Goal: Transaction & Acquisition: Purchase product/service

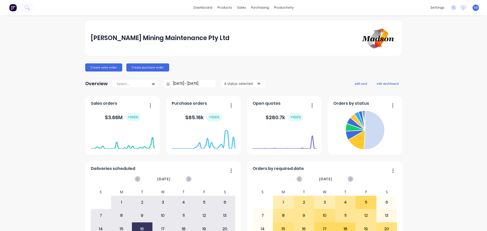
click at [14, 7] on img at bounding box center [13, 8] width 8 height 8
click at [287, 26] on div "Workflow" at bounding box center [290, 24] width 15 height 5
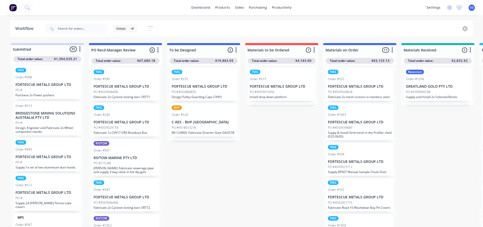
click at [287, 90] on div "PO #4503015456" at bounding box center [282, 92] width 64 height 5
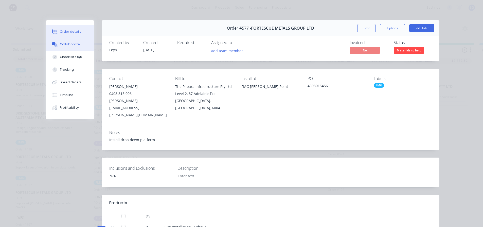
click at [64, 45] on div "Collaborate" at bounding box center [70, 44] width 20 height 5
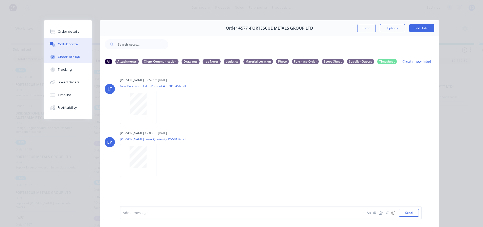
click at [63, 54] on button "Checklists 0/0" at bounding box center [68, 57] width 48 height 13
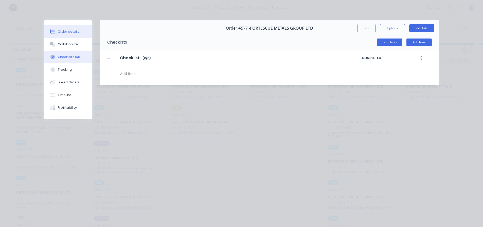
click at [63, 30] on div "Order details" at bounding box center [69, 31] width 22 height 5
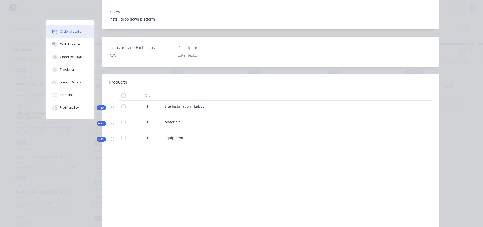
scroll to position [127, 0]
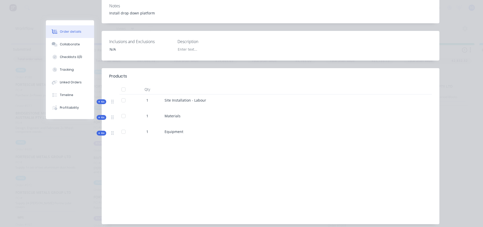
click at [101, 116] on span "Kit" at bounding box center [101, 118] width 7 height 4
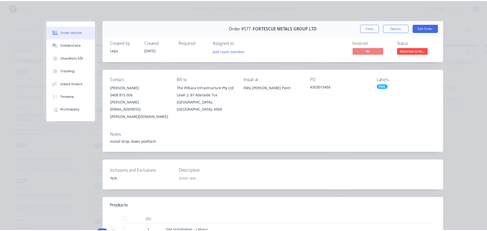
scroll to position [0, 0]
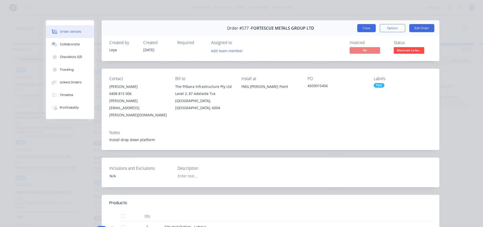
click at [368, 28] on button "Close" at bounding box center [366, 28] width 19 height 8
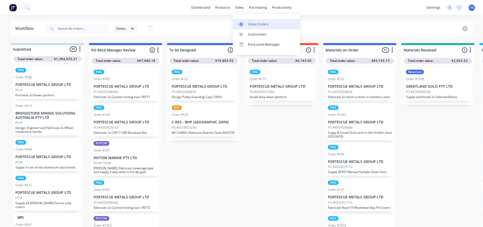
click at [245, 21] on link "Sales Orders" at bounding box center [266, 24] width 67 height 10
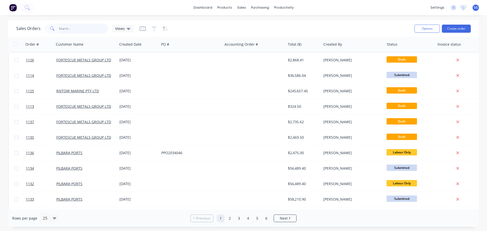
click at [84, 26] on input "text" at bounding box center [83, 29] width 49 height 10
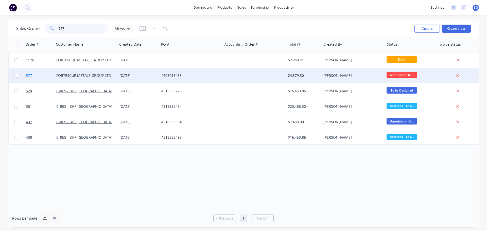
type input "577"
click at [28, 77] on span "577" at bounding box center [29, 75] width 6 height 5
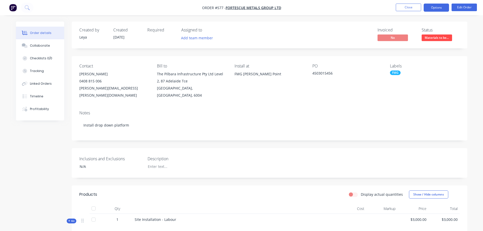
click at [437, 7] on button "Options" at bounding box center [436, 8] width 25 height 8
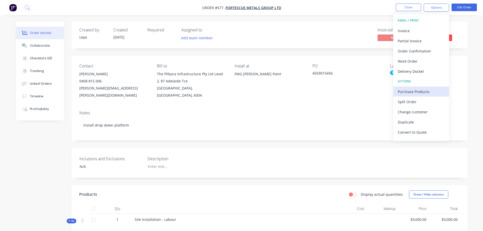
click at [410, 93] on div "Purchase Products" at bounding box center [421, 91] width 47 height 7
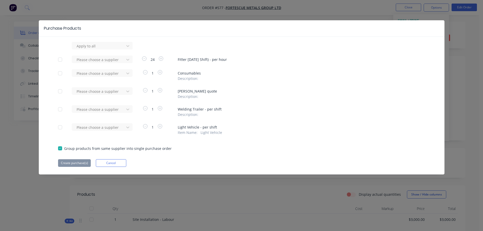
click at [62, 92] on div at bounding box center [60, 91] width 10 height 10
click at [92, 92] on div at bounding box center [99, 91] width 46 height 6
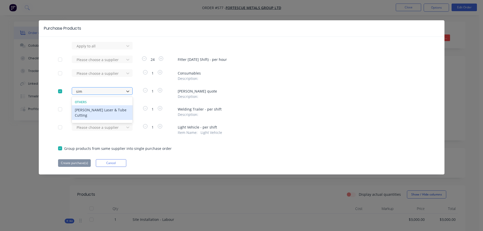
type input "simm"
click at [90, 111] on div "Simmonds Laser & Tube Cutting" at bounding box center [102, 112] width 61 height 15
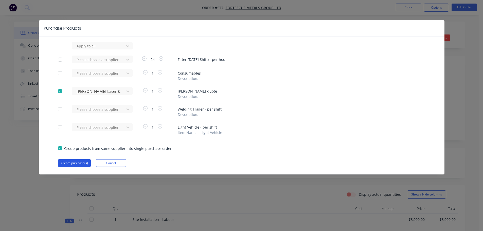
click at [71, 162] on button "Create purchase(s)" at bounding box center [74, 163] width 33 height 8
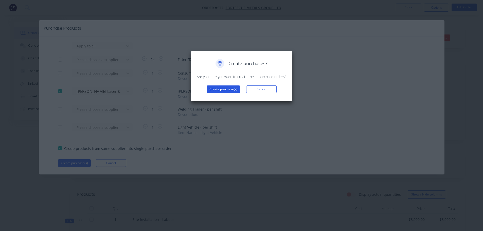
click at [230, 88] on button "Create purchase(s)" at bounding box center [223, 89] width 33 height 8
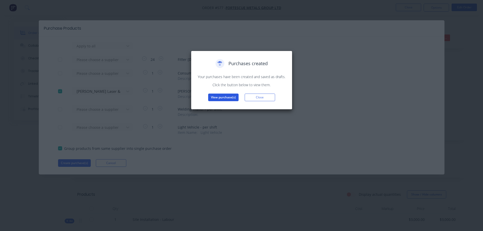
click at [225, 99] on button "View purchase(s)" at bounding box center [223, 98] width 30 height 8
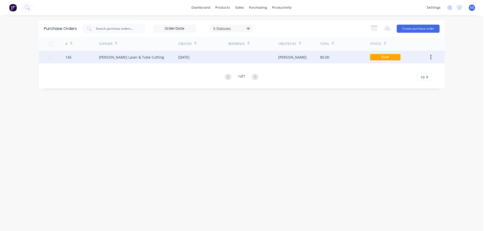
click at [120, 56] on div "Simmonds Laser & Tube Cutting" at bounding box center [131, 57] width 65 height 5
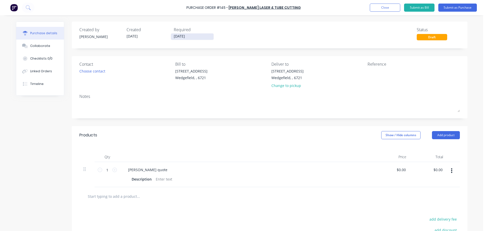
click at [199, 36] on input "23/09/25" at bounding box center [192, 36] width 43 height 6
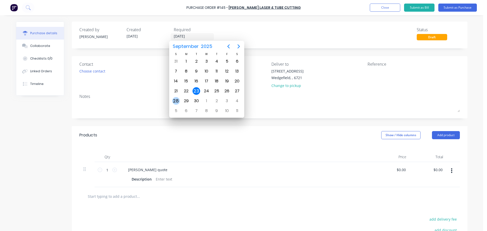
click at [174, 102] on div "28" at bounding box center [176, 101] width 8 height 8
type input "28/09/25"
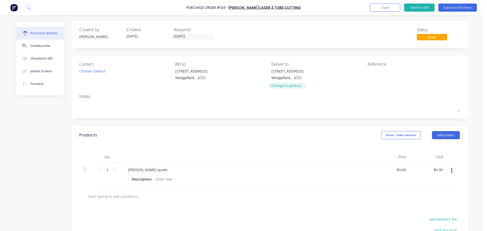
click at [277, 88] on div "Change to pickup" at bounding box center [287, 85] width 32 height 5
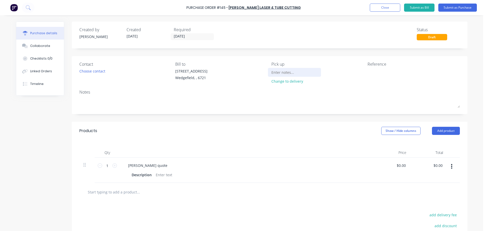
click at [277, 74] on input at bounding box center [294, 72] width 46 height 8
type input "Please advise weight and dimensions once ready for collection"
click at [398, 74] on textarea at bounding box center [399, 73] width 63 height 11
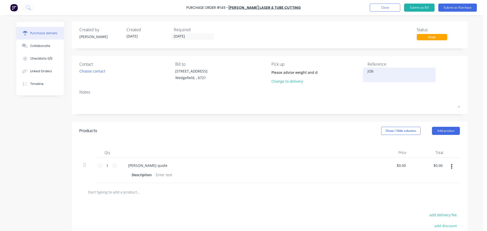
type textarea "JOb"
type textarea "x"
type textarea "JOb #"
type textarea "x"
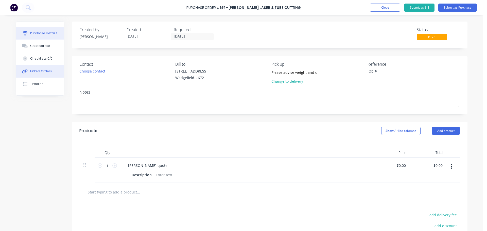
type textarea "JOb #"
type textarea "x"
type textarea "JOb #"
click at [34, 73] on div "Linked Orders" at bounding box center [41, 71] width 22 height 5
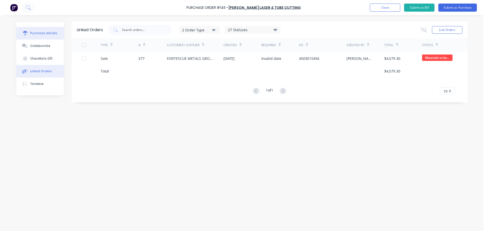
click at [37, 32] on div "Purchase details" at bounding box center [43, 33] width 27 height 5
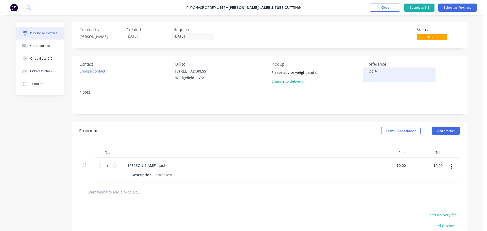
click at [381, 73] on textarea "JOb #" at bounding box center [399, 73] width 63 height 11
type textarea "x"
type textarea "JOb # 5"
type textarea "x"
type textarea "JOb # 57"
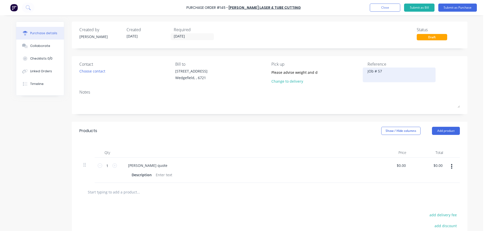
type textarea "x"
type textarea "JOb # 577"
type textarea "x"
click at [371, 71] on textarea "JOb # 577" at bounding box center [399, 73] width 63 height 11
type textarea "Job # 577"
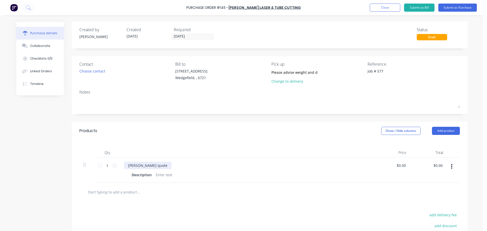
type textarea "x"
type textarea "Job # 577"
drag, startPoint x: 155, startPoint y: 166, endPoint x: 123, endPoint y: 164, distance: 31.8
click at [124, 164] on div "Simmonds quote" at bounding box center [147, 165] width 47 height 7
click at [139, 174] on div "Description" at bounding box center [142, 174] width 24 height 7
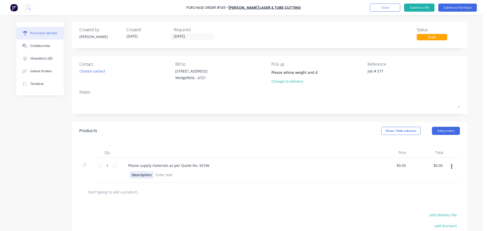
type textarea "x"
drag, startPoint x: 149, startPoint y: 174, endPoint x: 117, endPoint y: 173, distance: 32.7
click at [117, 174] on div "1 1 Please supply materials as per Quote No. 50186 Description $0.00 $0.00 $0.0…" at bounding box center [269, 170] width 380 height 25
type textarea "x"
type input "0.00"
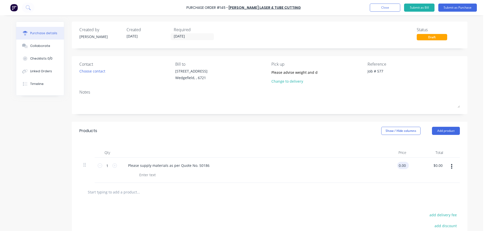
click at [397, 165] on input "0.00" at bounding box center [402, 165] width 10 height 7
click at [402, 166] on input "0.00" at bounding box center [402, 165] width 10 height 7
type textarea "x"
click at [402, 166] on input "0.00" at bounding box center [402, 165] width 10 height 7
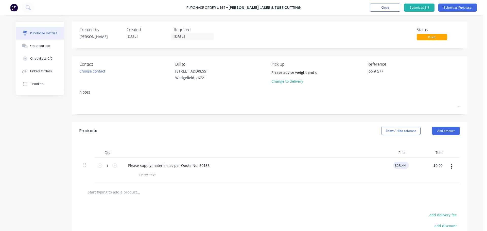
type input "823.44"
type textarea "x"
type input "$823.44"
type input "823.44"
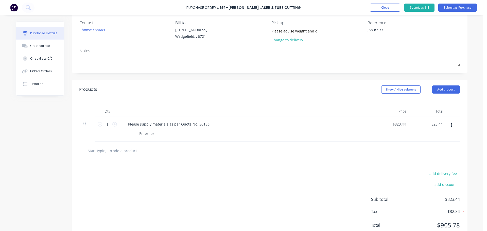
scroll to position [59, 0]
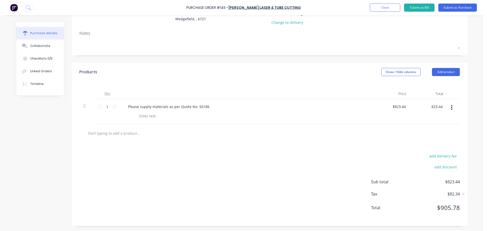
type textarea "x"
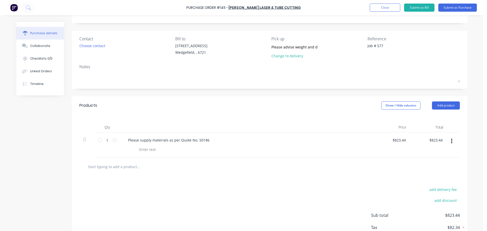
scroll to position [0, 0]
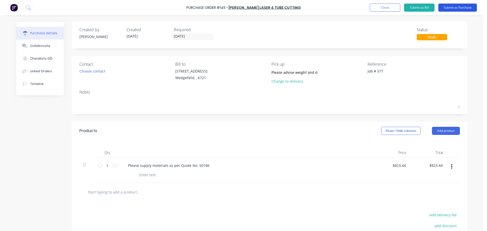
type input "823.44"
type textarea "x"
type input "$823.44"
click at [449, 8] on button "Submit as Purchase" at bounding box center [457, 8] width 39 height 8
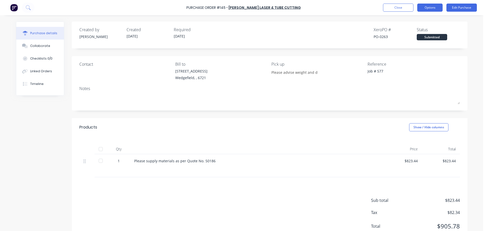
click at [426, 9] on button "Options" at bounding box center [429, 8] width 25 height 8
click at [302, 39] on div "Created by Sarah Created 23/09/25 Required 28/09/25 Xero PO # PO-0263 Status Su…" at bounding box center [269, 34] width 380 height 14
click at [432, 8] on button "Options" at bounding box center [429, 8] width 25 height 8
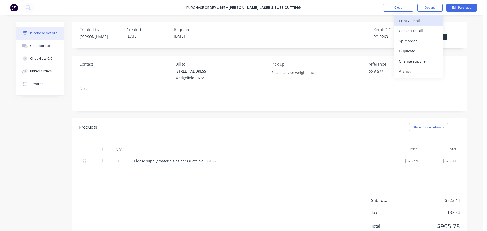
click at [413, 20] on div "Print / Email" at bounding box center [418, 20] width 39 height 7
click at [338, 38] on div "Created by Sarah Created 23/09/25 Required 28/09/25 Xero PO # PO-0263 Status Su…" at bounding box center [269, 34] width 380 height 14
click at [446, 7] on div "Close Options Edit Purchase" at bounding box center [430, 8] width 94 height 8
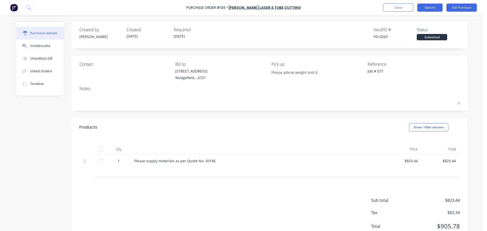
click at [437, 10] on button "Options" at bounding box center [429, 8] width 25 height 8
click at [430, 9] on button "Options" at bounding box center [429, 8] width 25 height 8
click at [428, 9] on button "Options" at bounding box center [429, 8] width 25 height 8
click at [311, 43] on div "Created by Sarah Created 23/09/25 Required 28/09/25 Xero PO # PO-0263 Status Su…" at bounding box center [270, 35] width 396 height 27
click at [394, 8] on button "Close" at bounding box center [398, 8] width 30 height 8
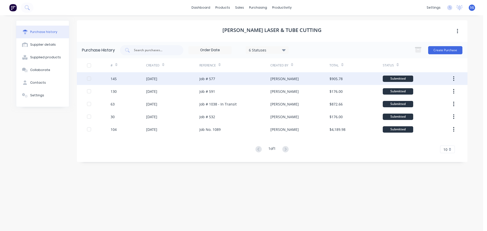
click at [210, 76] on div "Job # 577" at bounding box center [207, 78] width 16 height 5
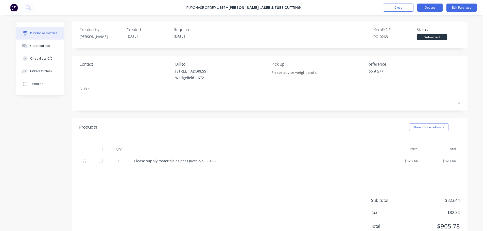
click at [423, 7] on button "Options" at bounding box center [429, 8] width 25 height 8
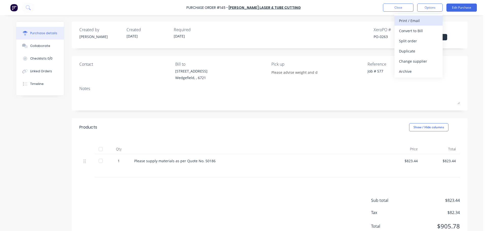
click at [415, 23] on div "Print / Email" at bounding box center [418, 20] width 39 height 7
click at [412, 32] on div "With pricing" at bounding box center [418, 30] width 39 height 7
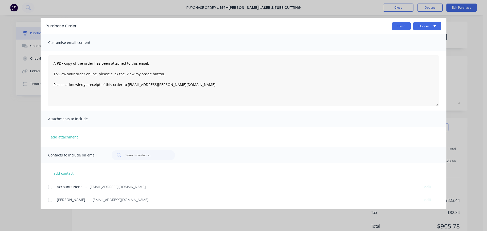
click at [403, 27] on button "Close" at bounding box center [401, 26] width 19 height 8
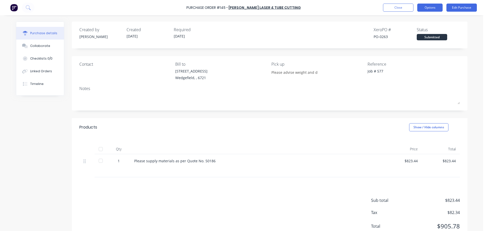
click at [430, 9] on button "Options" at bounding box center [429, 8] width 25 height 8
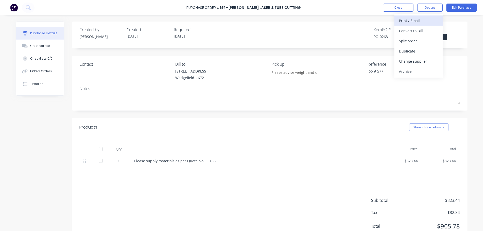
click at [413, 24] on div "Print / Email" at bounding box center [418, 20] width 39 height 7
click at [427, 7] on button "Options" at bounding box center [429, 8] width 25 height 8
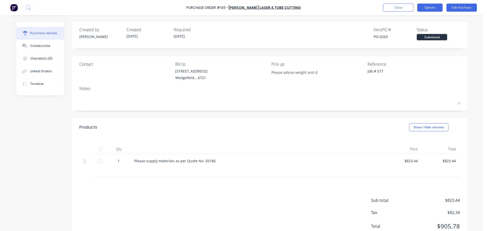
click at [426, 8] on button "Options" at bounding box center [429, 8] width 25 height 8
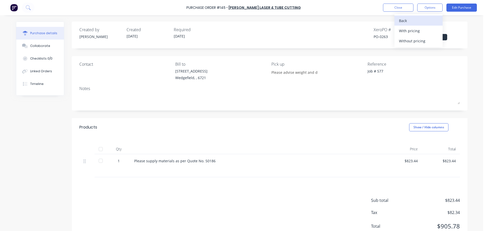
click at [403, 19] on div "Back" at bounding box center [418, 20] width 39 height 7
click at [416, 22] on div "Print / Email" at bounding box center [418, 20] width 39 height 7
click at [423, 32] on div "With pricing" at bounding box center [418, 30] width 39 height 7
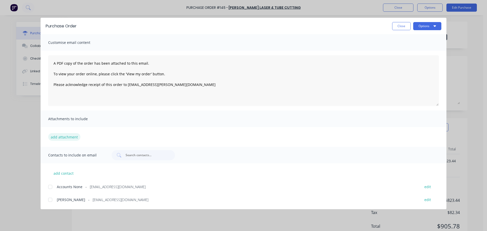
click at [56, 137] on button "add attachment" at bounding box center [64, 137] width 32 height 8
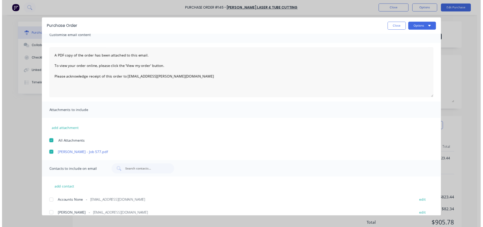
scroll to position [13, 0]
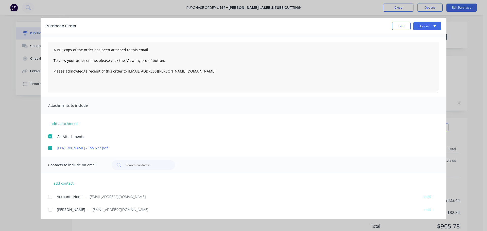
click at [52, 210] on div at bounding box center [50, 210] width 10 height 10
click at [424, 27] on button "Options" at bounding box center [427, 26] width 28 height 8
click at [407, 58] on div "Email" at bounding box center [417, 59] width 39 height 7
click at [398, 28] on button "Close" at bounding box center [401, 26] width 19 height 8
type textarea "x"
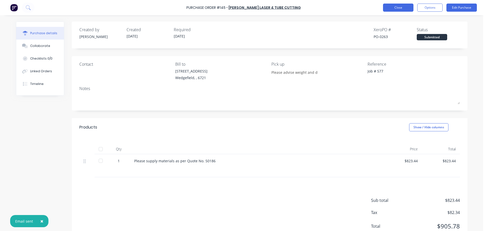
click at [393, 7] on button "Close" at bounding box center [398, 8] width 30 height 8
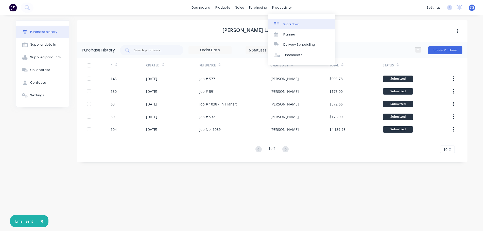
click at [288, 26] on div "Workflow" at bounding box center [290, 24] width 15 height 5
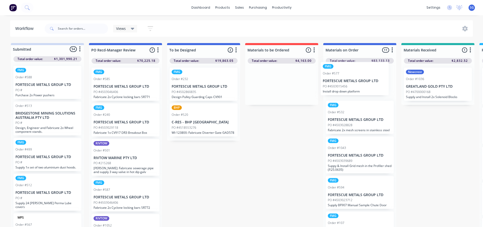
drag, startPoint x: 286, startPoint y: 84, endPoint x: 350, endPoint y: 80, distance: 64.6
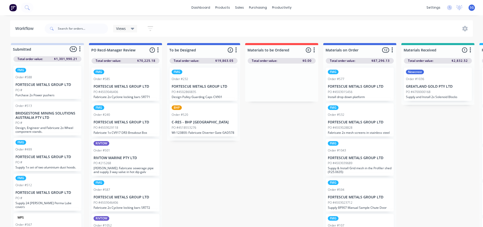
click at [360, 83] on div "FMG Order #577 FORTESCUE METALS GROUP LTD PO #4503015456 Install drop down plat…" at bounding box center [360, 84] width 68 height 33
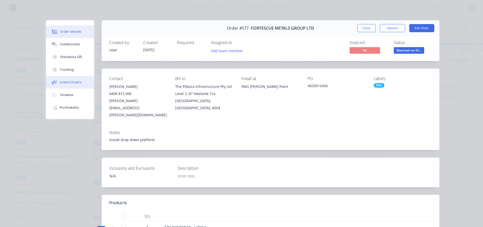
click at [65, 84] on div "Linked Orders" at bounding box center [71, 82] width 22 height 5
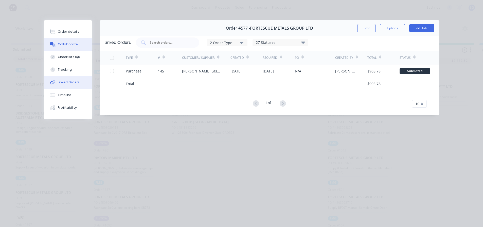
click at [67, 43] on div "Collaborate" at bounding box center [68, 44] width 20 height 5
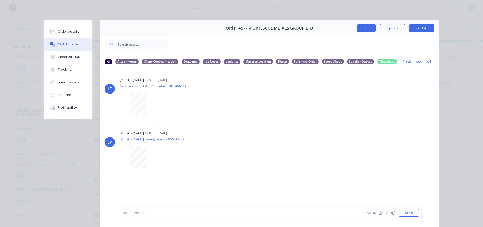
click at [364, 30] on button "Close" at bounding box center [366, 28] width 19 height 8
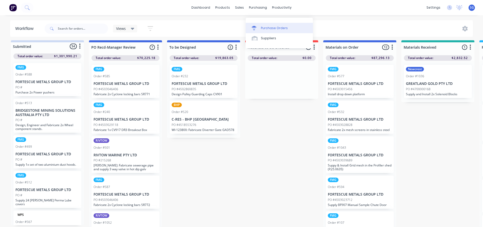
click at [264, 26] on div "Purchase Orders" at bounding box center [274, 28] width 27 height 5
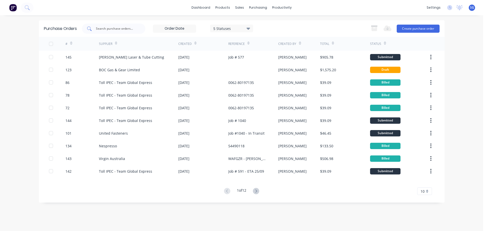
click at [116, 29] on input "text" at bounding box center [116, 28] width 42 height 5
type input "40"
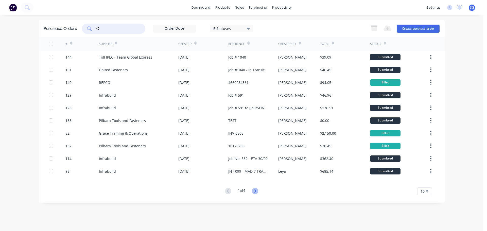
click at [257, 192] on icon at bounding box center [255, 191] width 6 height 6
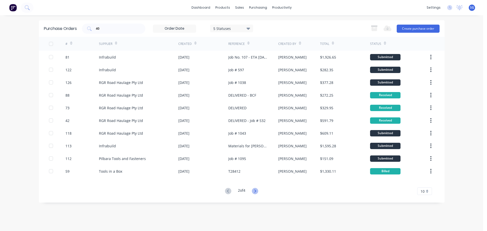
click at [258, 191] on icon at bounding box center [255, 191] width 6 height 6
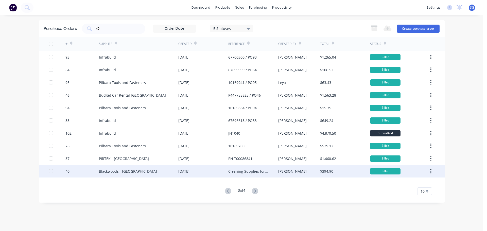
click at [112, 173] on div "Blackwoods - Port Hedland" at bounding box center [128, 171] width 58 height 5
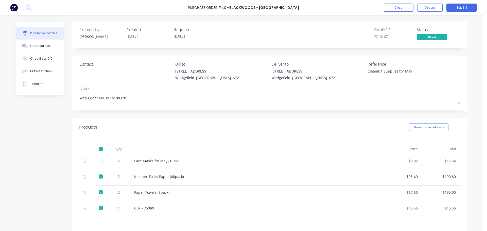
click at [249, 140] on div "Qty Price Total 2 Face Masks for May (10pk) $8.82 $17.64 2 Kleenex Toilet Paper…" at bounding box center [270, 176] width 396 height 81
click at [239, 40] on div "Created by Sarah Created 08/09/25 Required 08/09/25 Xero PO # PO-0167 Status Bi…" at bounding box center [269, 34] width 380 height 14
click at [433, 7] on button "Options" at bounding box center [429, 8] width 25 height 8
click at [406, 22] on div "Print / Email" at bounding box center [418, 20] width 39 height 7
click at [407, 28] on div "With pricing" at bounding box center [418, 30] width 39 height 7
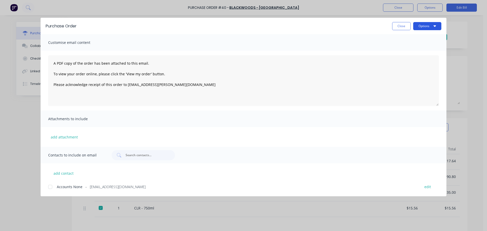
click at [429, 24] on button "Options" at bounding box center [427, 26] width 28 height 8
click at [408, 41] on div "Preview" at bounding box center [417, 38] width 39 height 7
drag, startPoint x: 396, startPoint y: 27, endPoint x: 396, endPoint y: 24, distance: 3.6
click at [396, 27] on button "Close" at bounding box center [401, 26] width 19 height 8
type textarea "x"
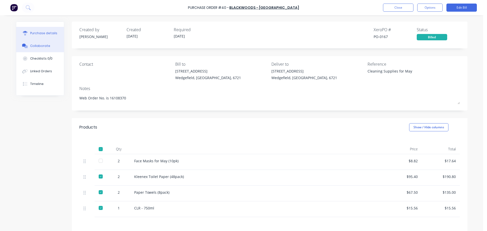
click at [39, 46] on div "Collaborate" at bounding box center [40, 46] width 20 height 5
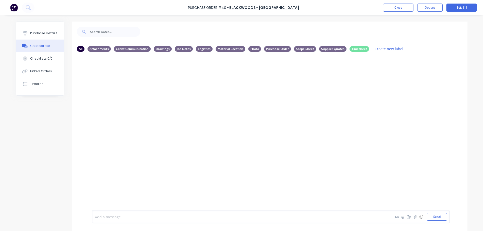
click at [142, 218] on div at bounding box center [227, 216] width 264 height 5
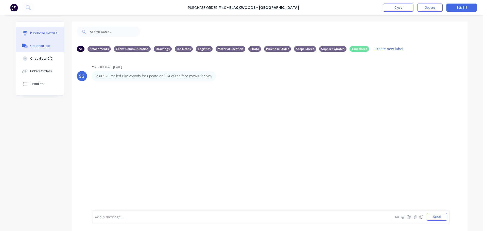
click at [42, 32] on div "Purchase details" at bounding box center [43, 33] width 27 height 5
type textarea "x"
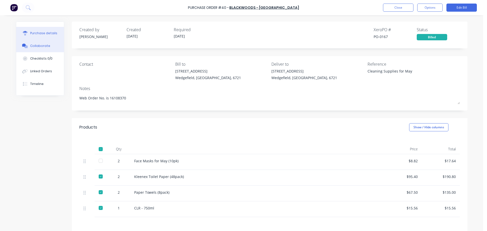
click at [42, 44] on div "Collaborate" at bounding box center [40, 46] width 20 height 5
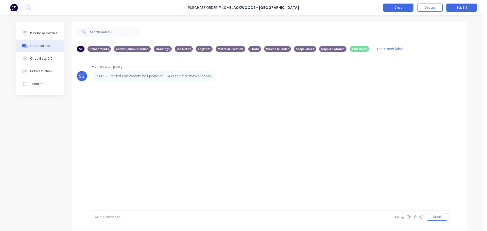
click at [398, 8] on button "Close" at bounding box center [398, 8] width 30 height 8
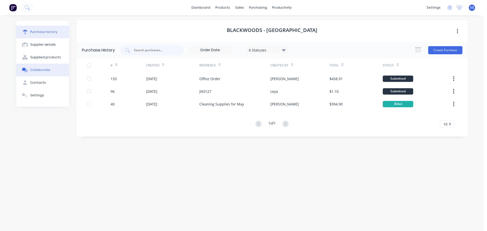
click at [37, 72] on div "Collaborate" at bounding box center [40, 70] width 20 height 5
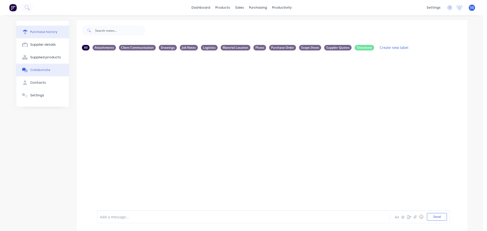
click at [34, 31] on div "Purchase history" at bounding box center [43, 32] width 27 height 5
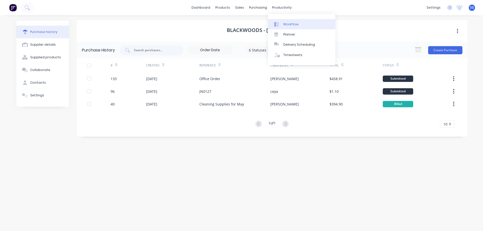
click at [295, 28] on link "Workflow" at bounding box center [301, 24] width 67 height 10
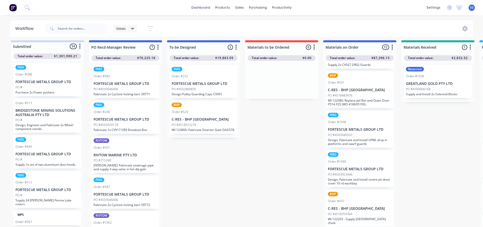
scroll to position [7, 0]
click at [351, 213] on p "PO #4518359364" at bounding box center [340, 214] width 25 height 5
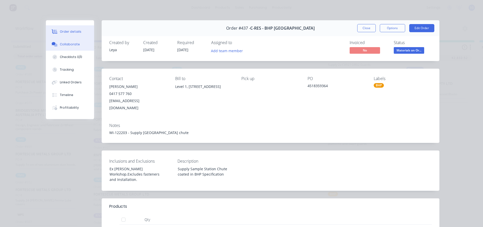
click at [67, 42] on div "Collaborate" at bounding box center [70, 44] width 20 height 5
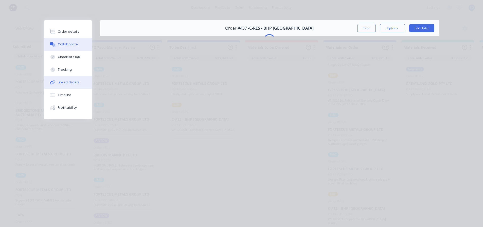
click at [63, 80] on button "Linked Orders" at bounding box center [68, 82] width 48 height 13
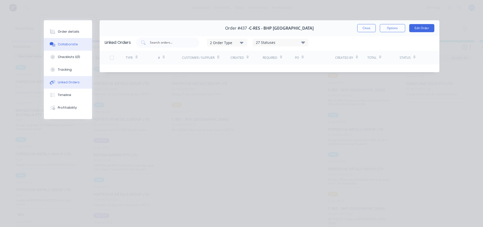
click at [70, 45] on div "Collaborate" at bounding box center [68, 44] width 20 height 5
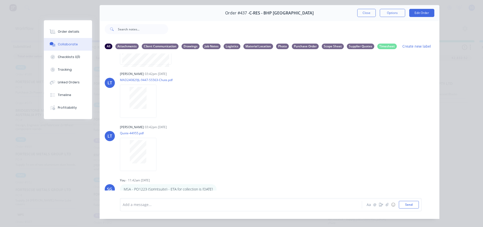
scroll to position [27, 0]
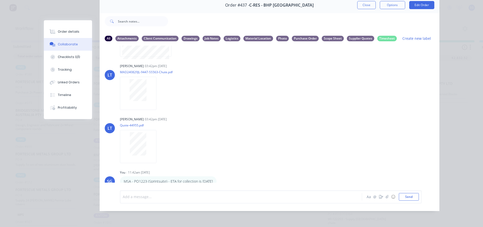
click at [139, 197] on div at bounding box center [234, 196] width 222 height 5
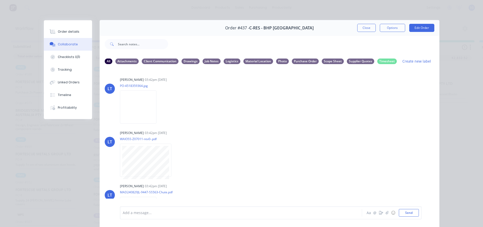
scroll to position [0, 0]
click at [364, 31] on button "Close" at bounding box center [366, 28] width 19 height 8
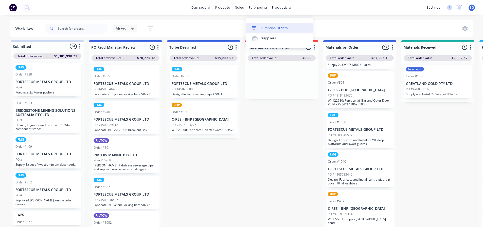
click at [269, 26] on div "Purchase Orders" at bounding box center [274, 28] width 27 height 5
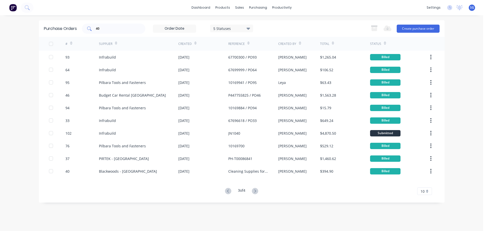
click at [106, 24] on div "40" at bounding box center [113, 29] width 63 height 10
click at [106, 25] on div "40" at bounding box center [113, 29] width 63 height 10
type input "4"
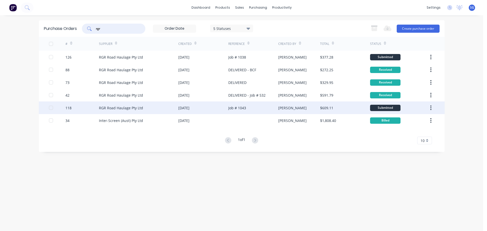
type input "rgr"
click at [119, 105] on div "RGR Road Haulage Pty Ltd" at bounding box center [121, 107] width 44 height 5
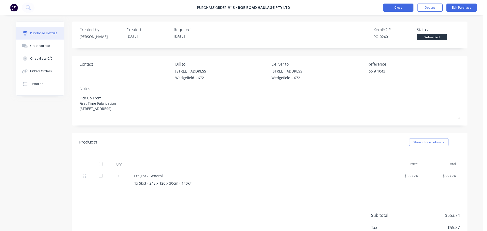
click at [403, 9] on button "Close" at bounding box center [398, 8] width 30 height 8
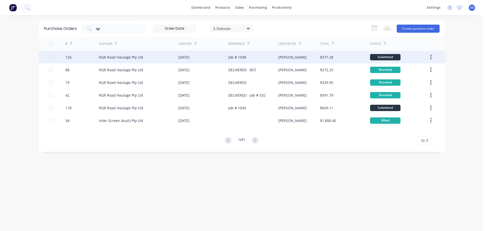
click at [120, 58] on div "RGR Road Haulage Pty Ltd" at bounding box center [121, 57] width 44 height 5
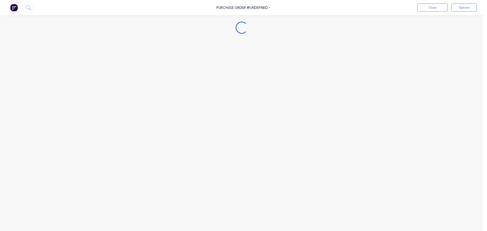
type textarea "x"
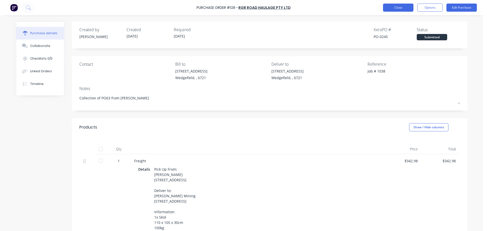
click at [387, 8] on button "Close" at bounding box center [398, 8] width 30 height 8
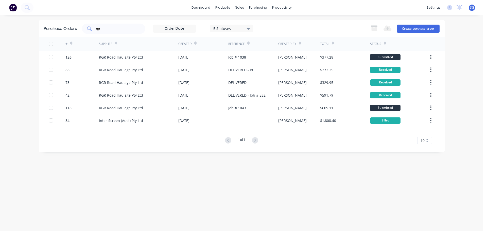
click at [115, 31] on input "rgr" at bounding box center [116, 28] width 42 height 5
type input "r"
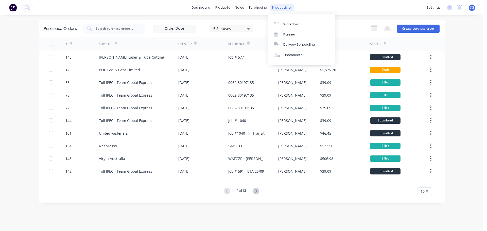
click at [278, 7] on div "productivity" at bounding box center [282, 8] width 25 height 8
click at [288, 23] on div "Workflow" at bounding box center [290, 24] width 15 height 5
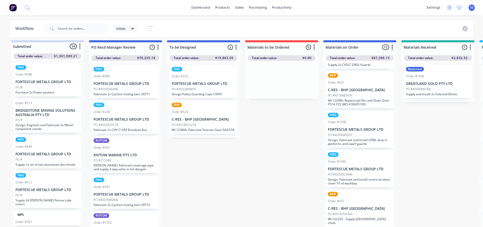
scroll to position [7, 0]
click at [348, 171] on p "FORTESCUE METALS GROUP LTD" at bounding box center [360, 169] width 64 height 4
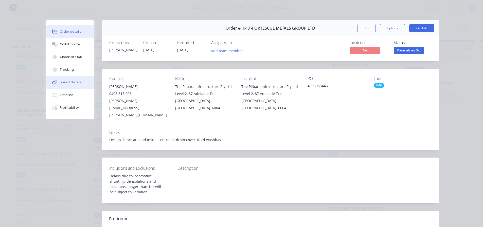
click at [65, 81] on div "Linked Orders" at bounding box center [71, 82] width 22 height 5
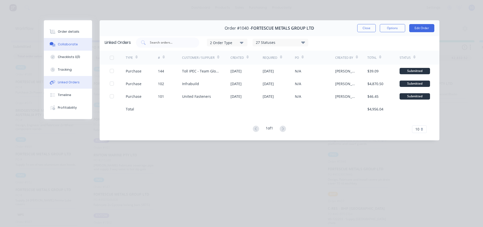
click at [69, 43] on div "Collaborate" at bounding box center [68, 44] width 20 height 5
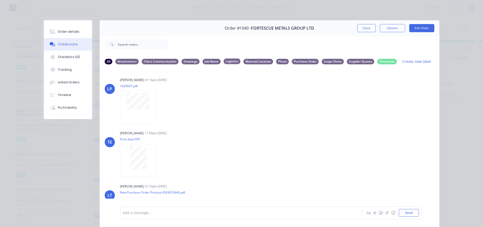
click at [226, 61] on div "Logistics" at bounding box center [232, 62] width 17 height 6
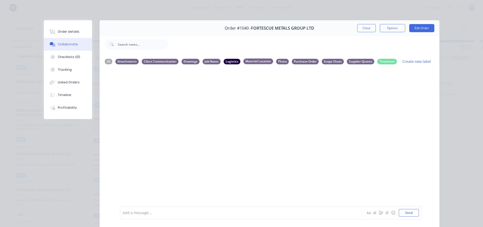
click at [261, 60] on div "Material Location" at bounding box center [258, 62] width 30 height 6
click at [123, 61] on div "Attachments" at bounding box center [126, 62] width 23 height 6
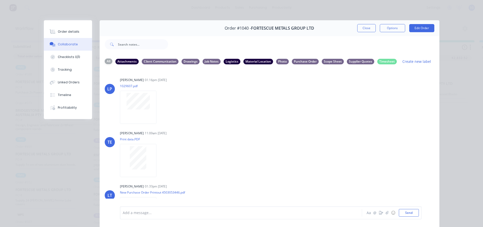
click at [108, 61] on div "All" at bounding box center [109, 62] width 8 height 6
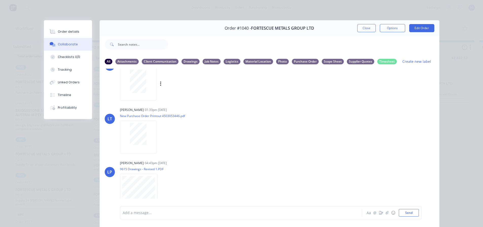
scroll to position [0, 0]
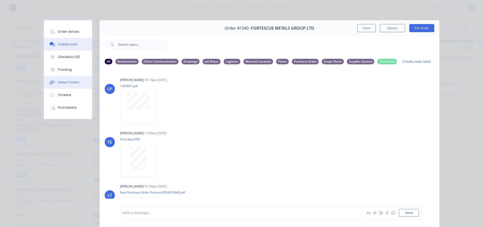
click at [65, 83] on div "Linked Orders" at bounding box center [69, 82] width 22 height 5
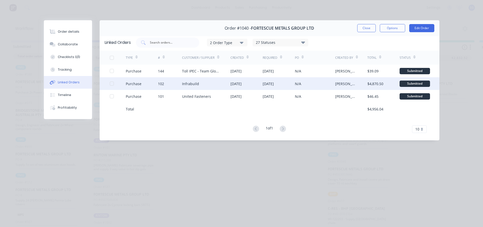
click at [193, 85] on div "Infrabuild" at bounding box center [190, 83] width 17 height 5
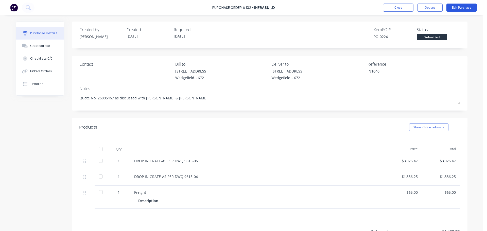
click at [463, 5] on button "Edit Purchase" at bounding box center [461, 8] width 30 height 8
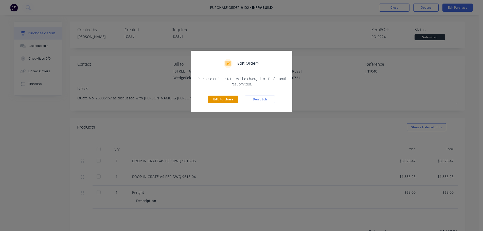
click at [211, 101] on button "Edit Purchase" at bounding box center [223, 100] width 30 height 8
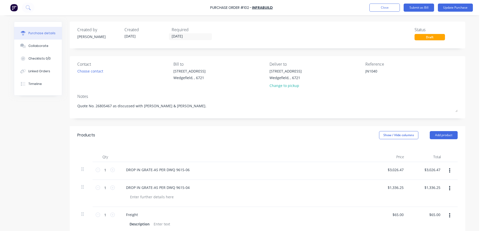
type textarea "x"
click at [380, 71] on textarea "JN1040" at bounding box center [399, 73] width 63 height 11
type textarea "JN1040 - ETA 17/10"
type textarea "x"
type textarea "JN1040 - ETA 17/10"
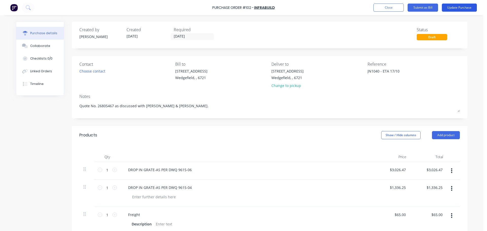
click at [455, 9] on button "Update Purchase" at bounding box center [459, 8] width 35 height 8
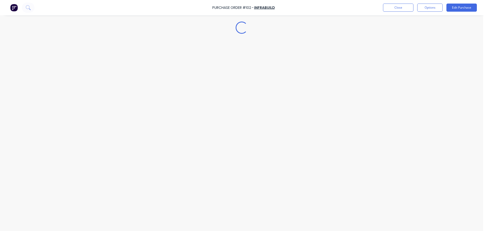
type textarea "x"
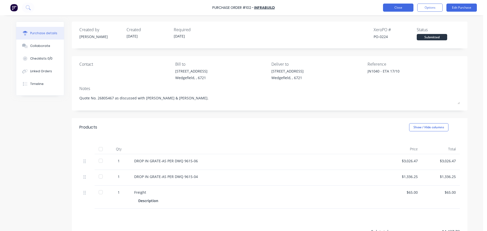
click at [400, 9] on button "Close" at bounding box center [398, 8] width 30 height 8
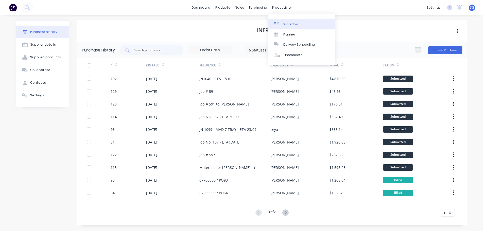
click at [283, 24] on link "Workflow" at bounding box center [301, 24] width 67 height 10
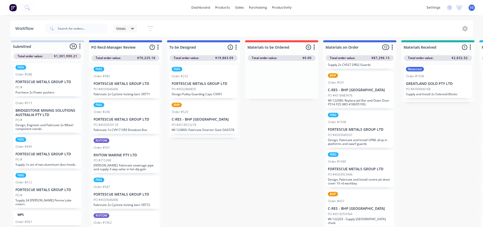
scroll to position [7, 0]
click at [358, 172] on div "PO #4503053446" at bounding box center [360, 174] width 64 height 5
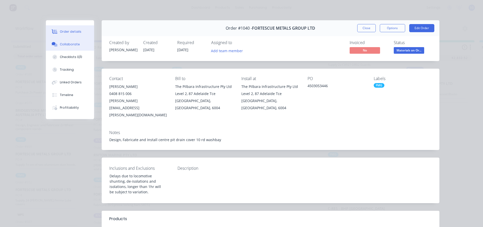
click at [64, 43] on div "Collaborate" at bounding box center [70, 44] width 20 height 5
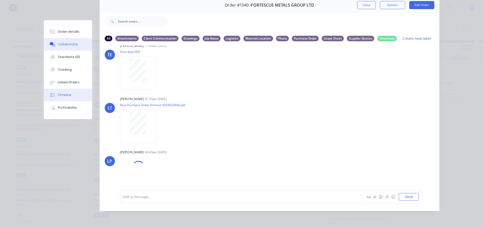
scroll to position [68, 0]
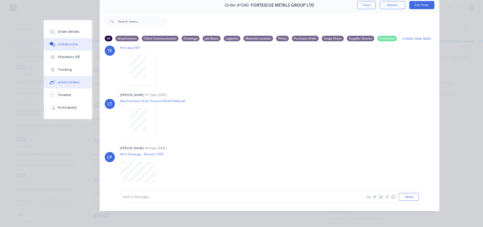
click at [67, 82] on div "Linked Orders" at bounding box center [69, 82] width 22 height 5
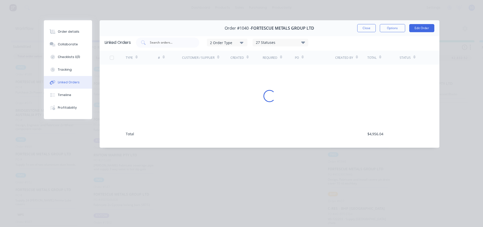
scroll to position [0, 0]
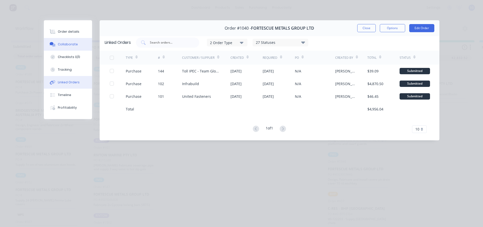
click at [64, 43] on div "Collaborate" at bounding box center [68, 44] width 20 height 5
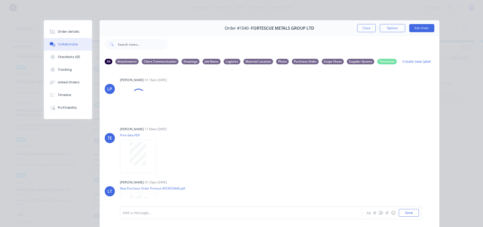
click at [149, 209] on div "Add a message..." at bounding box center [234, 213] width 222 height 8
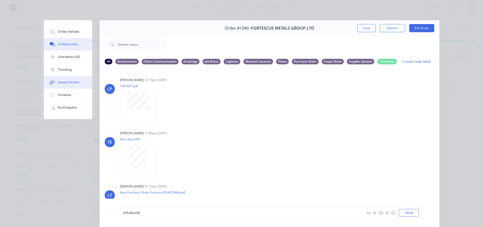
click at [63, 85] on button "Linked Orders" at bounding box center [68, 82] width 48 height 13
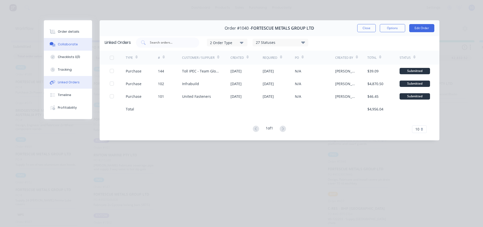
click at [63, 42] on button "Collaborate" at bounding box center [68, 44] width 48 height 13
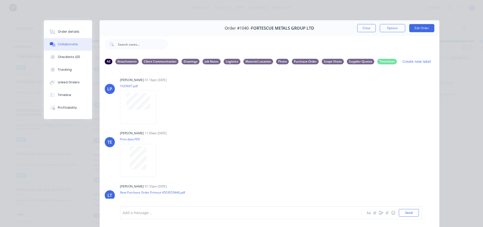
click at [139, 213] on div at bounding box center [234, 213] width 222 height 5
click at [63, 83] on div "Linked Orders" at bounding box center [69, 82] width 22 height 5
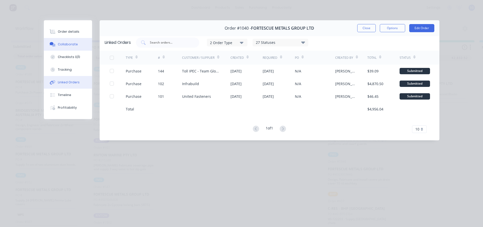
click at [62, 44] on div "Collaborate" at bounding box center [68, 44] width 20 height 5
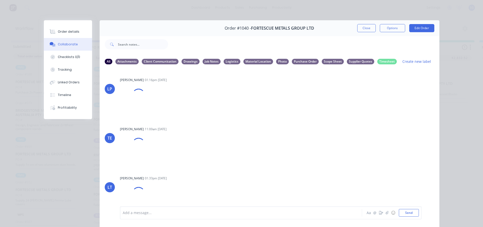
click at [152, 211] on div at bounding box center [234, 213] width 222 height 5
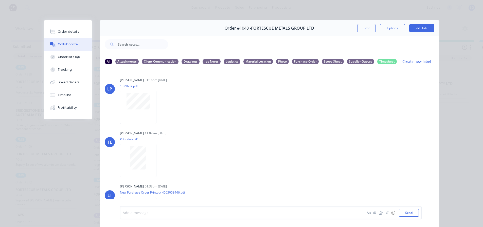
paste div
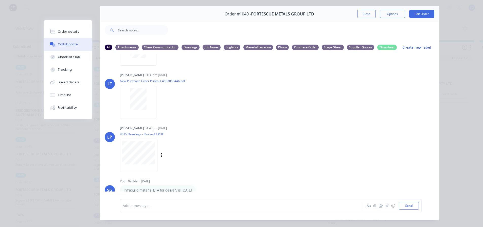
scroll to position [27, 0]
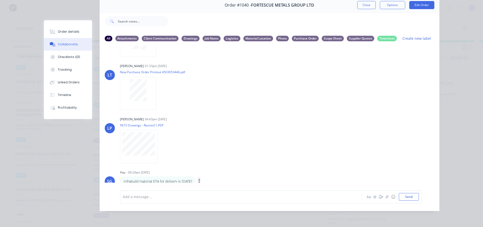
click at [200, 179] on icon "button" at bounding box center [200, 182] width 2 height 6
click at [209, 162] on button "Labels" at bounding box center [218, 164] width 32 height 8
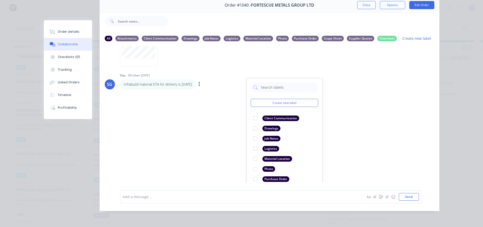
scroll to position [198, 0]
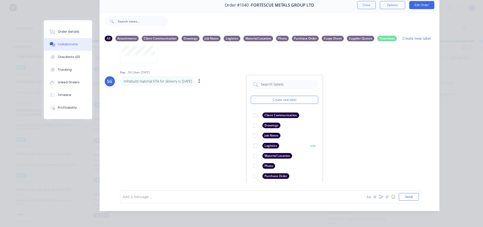
click at [254, 142] on div at bounding box center [255, 146] width 10 height 10
click at [180, 146] on div "LP Leigh Parker 01:16pm 04/09/25 1029607.pdf Labels Download Delete TE Trent Eb…" at bounding box center [270, 114] width 340 height 137
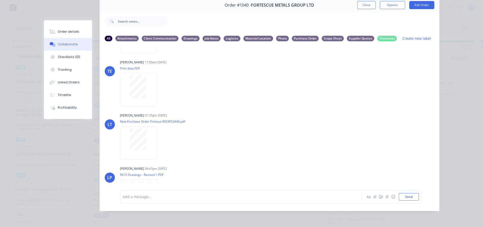
scroll to position [0, 0]
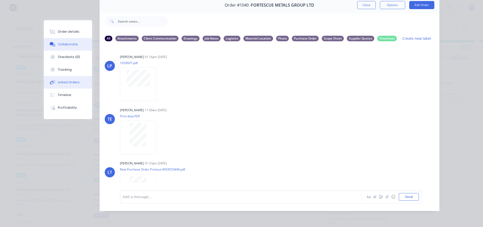
click at [68, 81] on div "Linked Orders" at bounding box center [69, 82] width 22 height 5
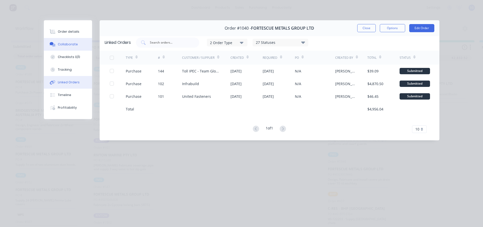
click at [68, 43] on div "Collaborate" at bounding box center [68, 44] width 20 height 5
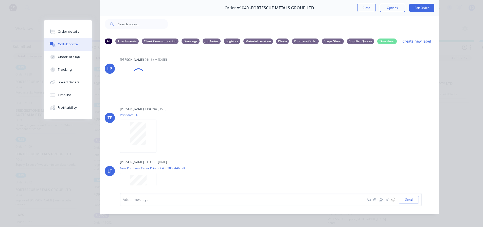
scroll to position [27, 0]
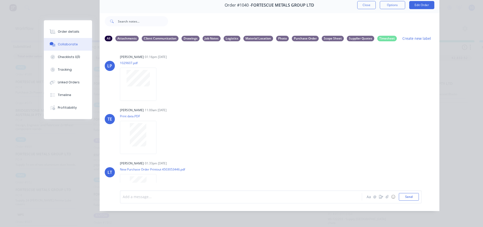
click at [151, 199] on div at bounding box center [234, 196] width 222 height 5
click at [261, 195] on div "United Fasteners material in transit with Toll - ETA for delivery is Thursday 2…" at bounding box center [234, 196] width 222 height 5
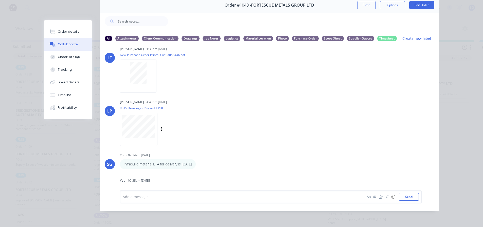
scroll to position [123, 0]
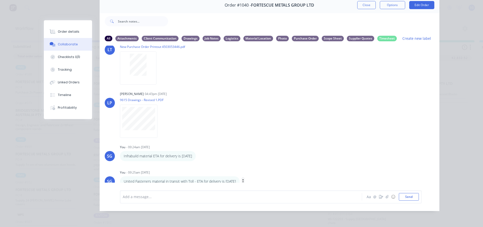
click at [243, 179] on icon "button" at bounding box center [242, 181] width 1 height 5
click at [263, 160] on button "Labels" at bounding box center [262, 164] width 32 height 8
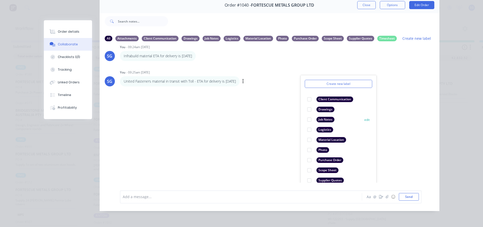
scroll to position [29, 0]
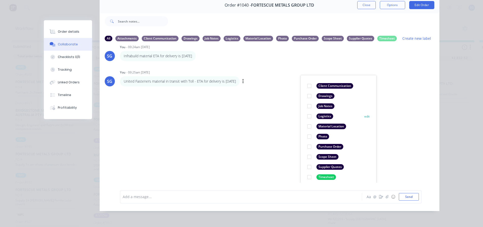
click at [308, 114] on div at bounding box center [309, 116] width 10 height 10
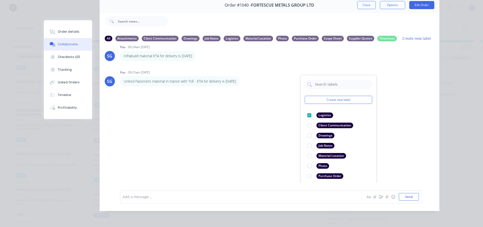
click at [215, 154] on div "LP Leigh Parker 01:16pm 04/09/25 1029607.pdf Labels Download Delete TE Trent Eb…" at bounding box center [270, 114] width 340 height 137
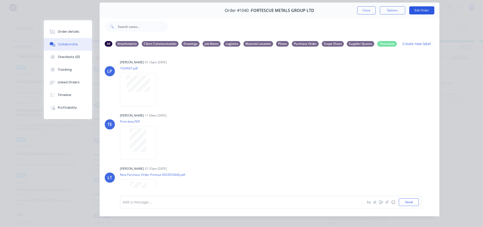
scroll to position [2, 0]
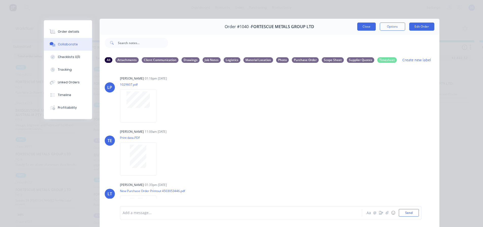
click at [366, 27] on button "Close" at bounding box center [366, 27] width 19 height 8
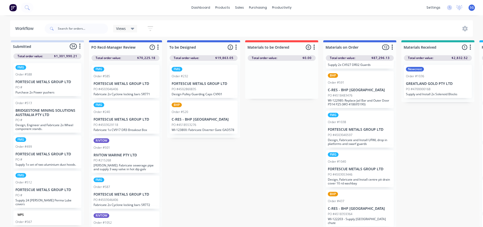
click at [347, 133] on p "PO #4503040597" at bounding box center [340, 135] width 25 height 5
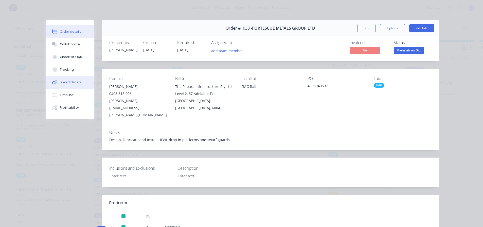
click at [68, 81] on div "Linked Orders" at bounding box center [71, 82] width 22 height 5
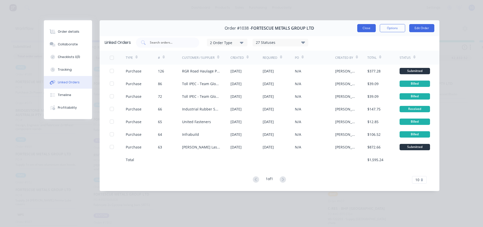
click at [361, 26] on button "Close" at bounding box center [366, 28] width 19 height 8
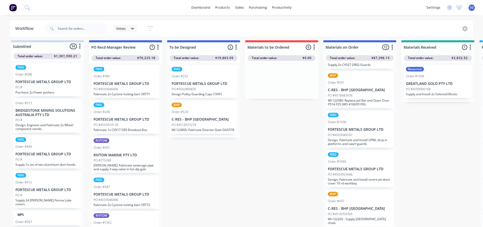
click at [345, 102] on p "WI-122980: Replace Jail Bar and Outer Door P514 P25 (WO 418695190)" at bounding box center [360, 103] width 64 height 8
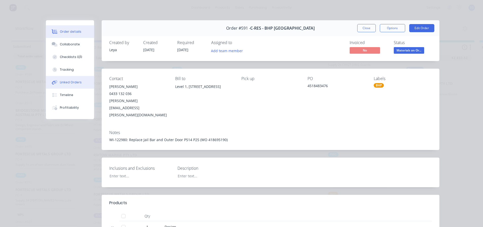
click at [65, 86] on button "Linked Orders" at bounding box center [70, 82] width 48 height 13
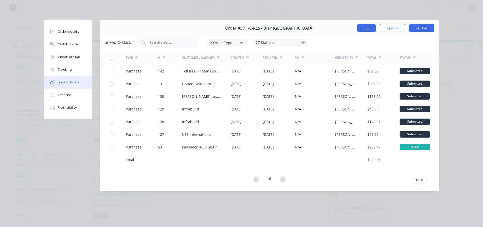
click at [366, 27] on button "Close" at bounding box center [366, 28] width 19 height 8
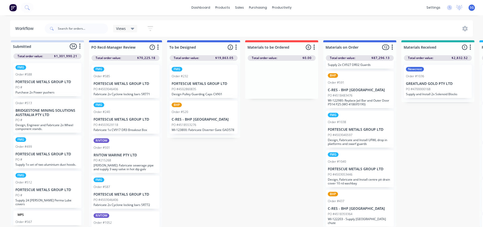
click at [355, 89] on p "C-RES - BHP Port Hedland" at bounding box center [360, 90] width 64 height 4
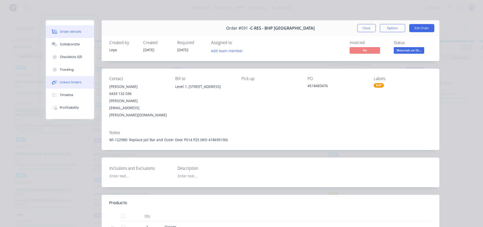
click at [68, 78] on button "Linked Orders" at bounding box center [70, 82] width 48 height 13
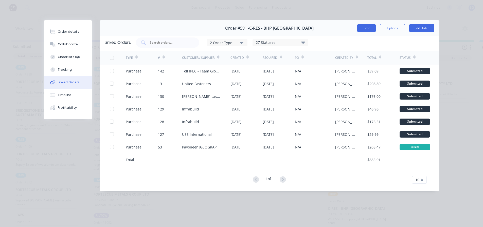
click at [364, 24] on button "Close" at bounding box center [366, 28] width 19 height 8
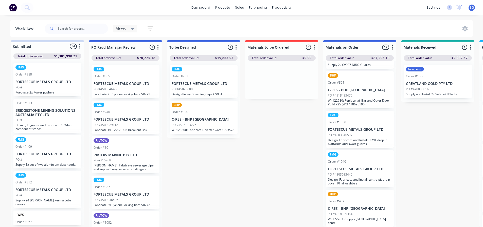
scroll to position [258, 0]
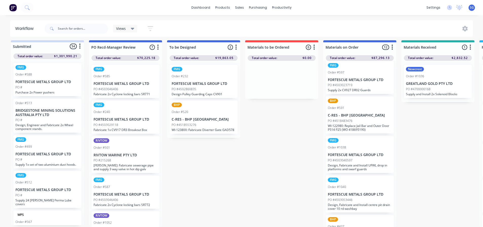
click at [345, 83] on p "PO #4503023719" at bounding box center [340, 85] width 25 height 5
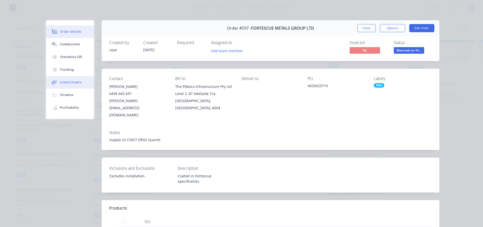
click at [64, 82] on div "Linked Orders" at bounding box center [71, 82] width 22 height 5
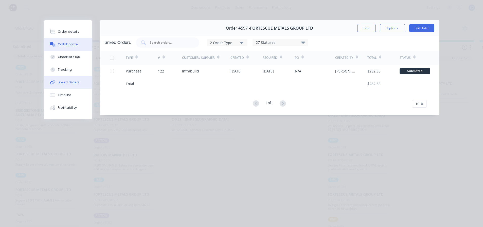
click at [69, 44] on div "Collaborate" at bounding box center [68, 44] width 20 height 5
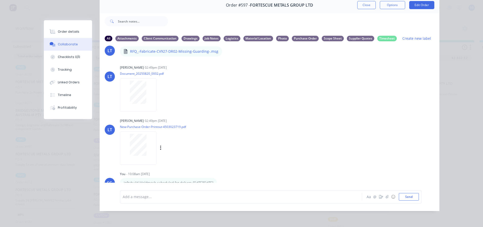
scroll to position [17, 0]
click at [362, 2] on button "Close" at bounding box center [366, 5] width 19 height 8
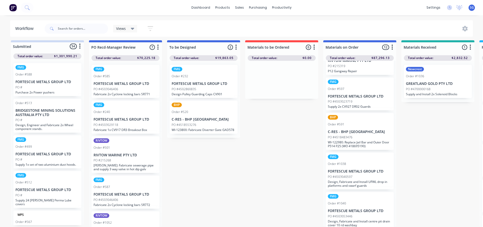
scroll to position [232, 0]
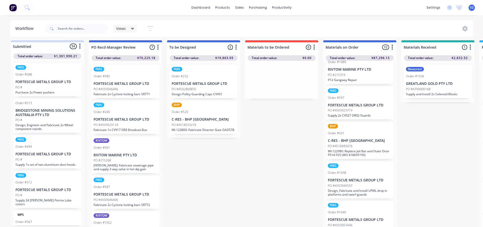
click at [353, 73] on div "PO #215319" at bounding box center [360, 75] width 64 height 5
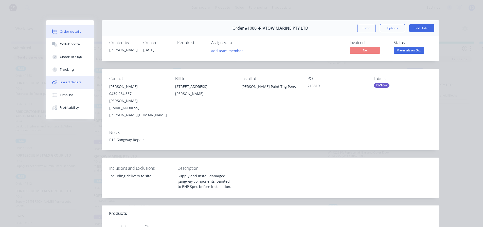
scroll to position [0, 0]
click at [67, 85] on button "Linked Orders" at bounding box center [70, 82] width 48 height 13
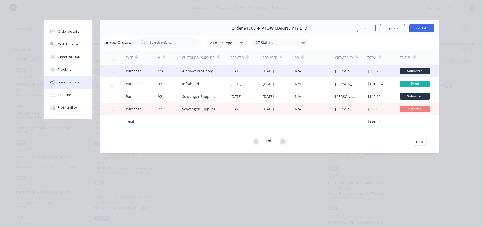
click at [268, 75] on div "23 Sep 2025" at bounding box center [279, 71] width 32 height 13
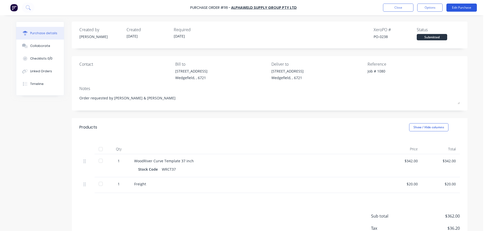
click at [455, 8] on button "Edit Purchase" at bounding box center [461, 8] width 30 height 8
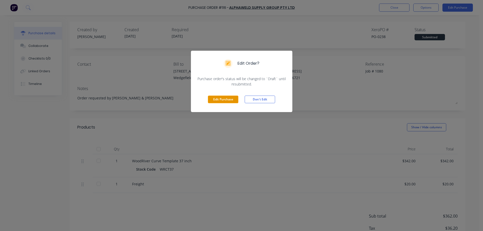
click at [219, 99] on button "Edit Purchase" at bounding box center [223, 100] width 30 height 8
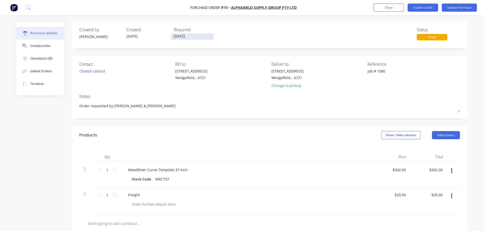
click at [194, 35] on input "23/09/25" at bounding box center [192, 36] width 43 height 6
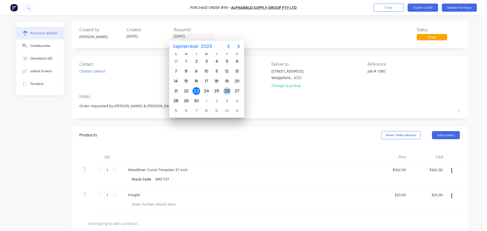
click at [224, 92] on div "26" at bounding box center [227, 91] width 8 height 8
type textarea "x"
type input "26/09/25"
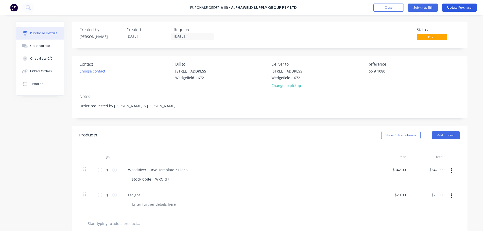
click at [454, 9] on button "Update Purchase" at bounding box center [459, 8] width 35 height 8
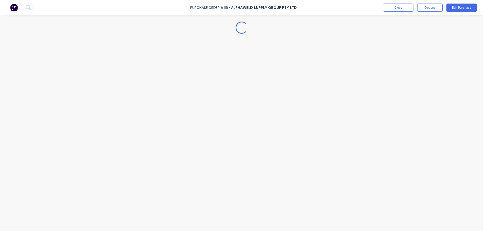
type textarea "x"
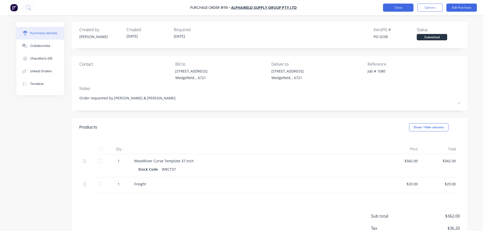
click at [393, 7] on button "Close" at bounding box center [398, 8] width 30 height 8
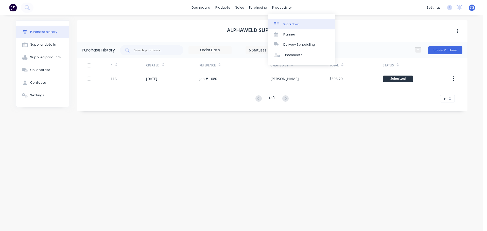
click at [282, 24] on link "Workflow" at bounding box center [301, 24] width 67 height 10
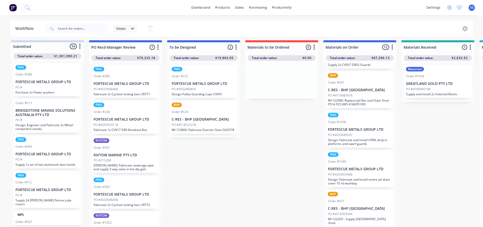
scroll to position [7, 0]
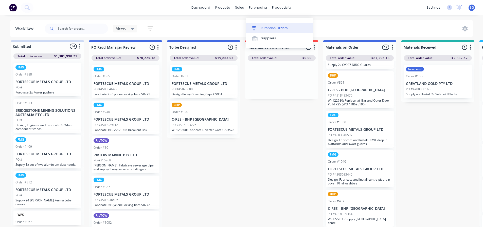
click at [264, 26] on div "Purchase Orders" at bounding box center [274, 28] width 27 height 5
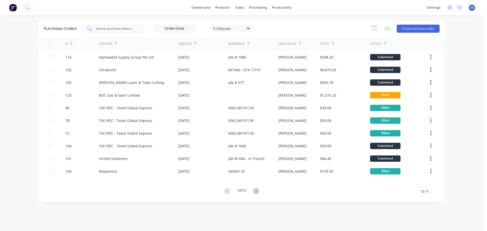
click at [107, 27] on input "text" at bounding box center [116, 28] width 42 height 5
type input "130"
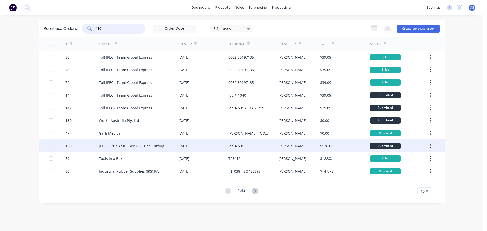
click at [127, 146] on div "Simmonds Laser & Tube Cutting" at bounding box center [131, 145] width 65 height 5
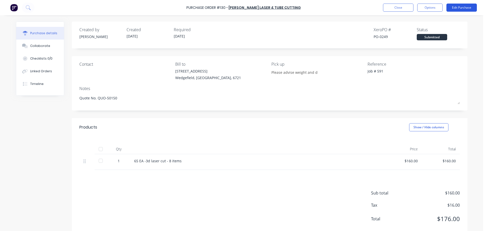
click at [455, 9] on button "Edit Purchase" at bounding box center [461, 8] width 30 height 8
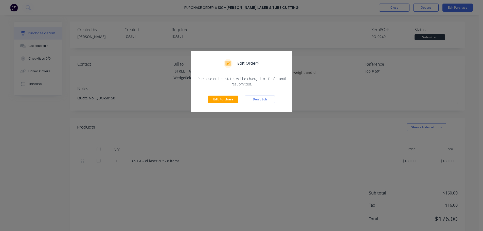
click at [222, 104] on div "Edit Purchase Don't Edit" at bounding box center [241, 99] width 101 height 25
click at [223, 101] on button "Edit Purchase" at bounding box center [223, 100] width 30 height 8
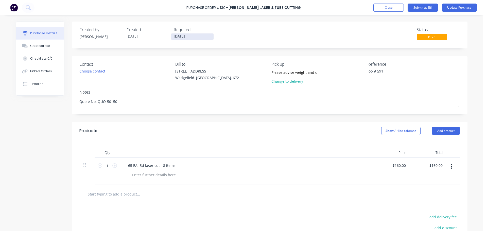
click at [193, 37] on input "22/09/25" at bounding box center [192, 36] width 43 height 6
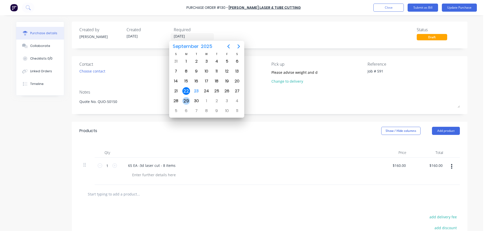
click at [187, 100] on div "29" at bounding box center [186, 101] width 8 height 8
type textarea "x"
type input "29/09/25"
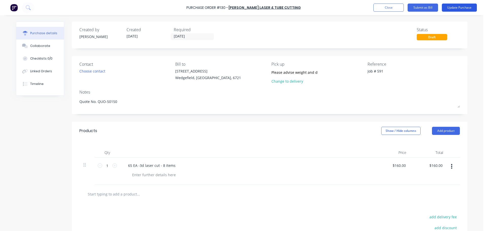
click at [459, 8] on button "Update Purchase" at bounding box center [459, 8] width 35 height 8
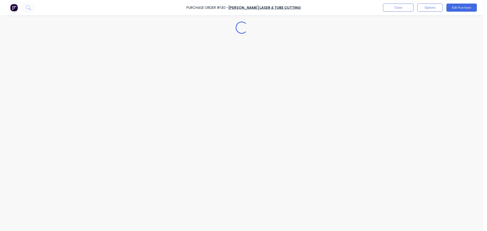
type textarea "x"
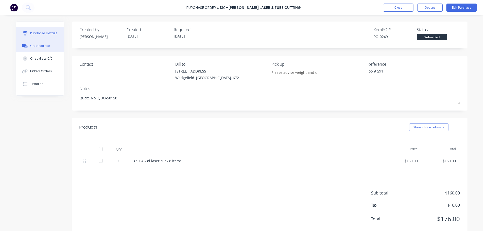
click at [40, 47] on div "Collaborate" at bounding box center [40, 46] width 20 height 5
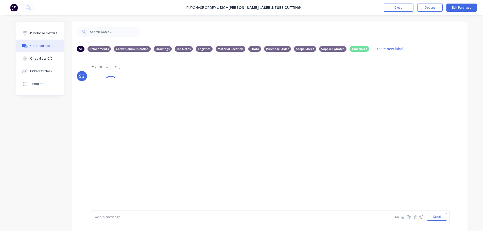
click at [130, 216] on div at bounding box center [227, 216] width 264 height 5
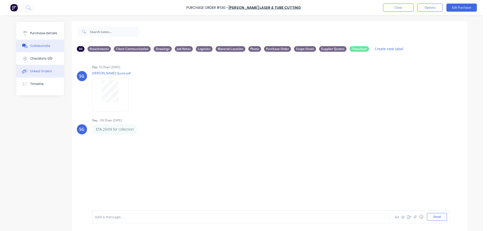
click at [39, 71] on div "Linked Orders" at bounding box center [41, 71] width 22 height 5
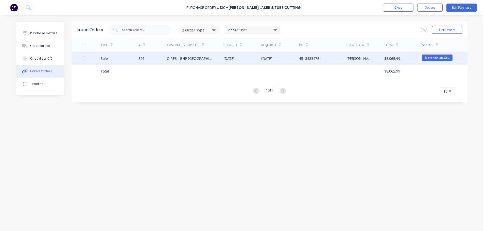
click at [140, 59] on div "591" at bounding box center [141, 58] width 6 height 5
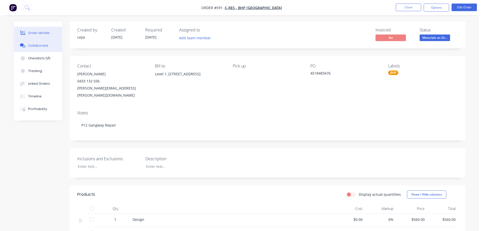
click at [37, 45] on div "Collaborate" at bounding box center [38, 45] width 20 height 5
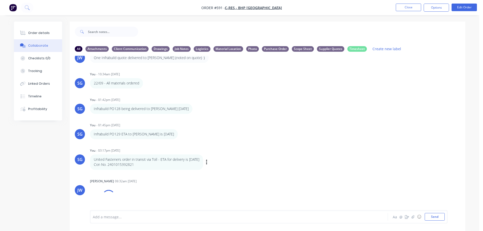
scroll to position [836, 0]
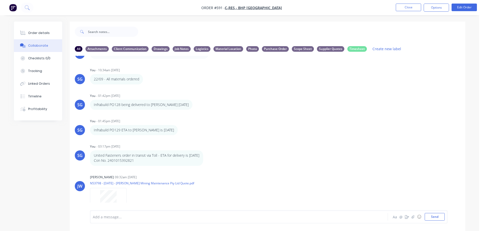
click at [126, 218] on div at bounding box center [225, 216] width 264 height 5
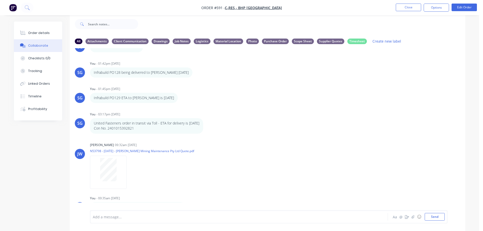
scroll to position [881, 0]
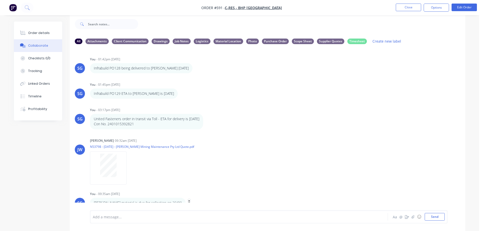
click at [188, 200] on icon "button" at bounding box center [189, 203] width 2 height 6
click at [192, 181] on button "Labels" at bounding box center [208, 185] width 32 height 8
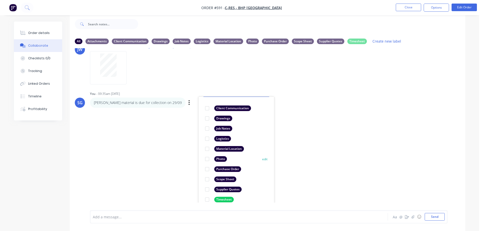
scroll to position [29, 0]
click at [207, 133] on div at bounding box center [207, 138] width 10 height 10
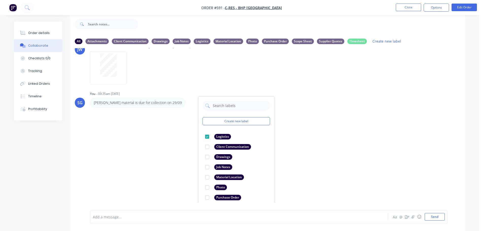
click at [310, 118] on div "LT Leya Thompson 10:09am 27/08/25 1.jpg Labels Download Delete LT Leya Thompson…" at bounding box center [268, 125] width 396 height 154
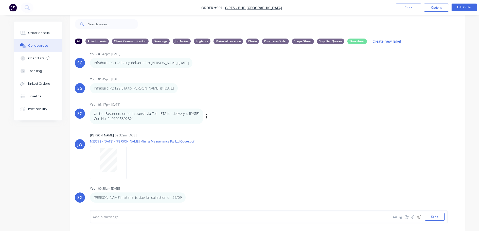
scroll to position [881, 0]
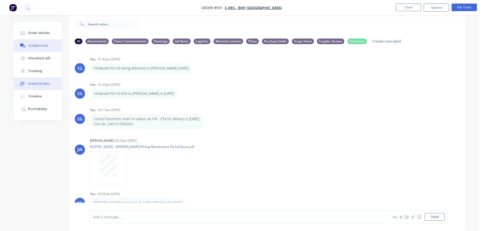
click at [36, 86] on button "Linked Orders" at bounding box center [38, 83] width 48 height 13
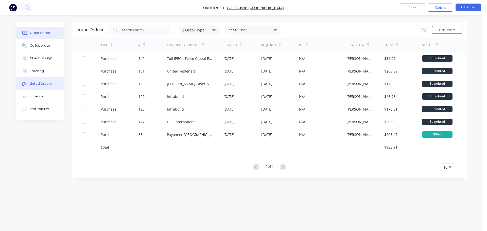
click at [34, 37] on button "Order details" at bounding box center [40, 33] width 48 height 13
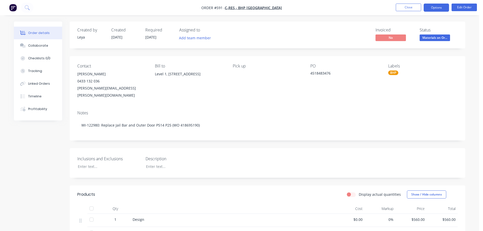
click at [437, 8] on button "Options" at bounding box center [436, 8] width 25 height 8
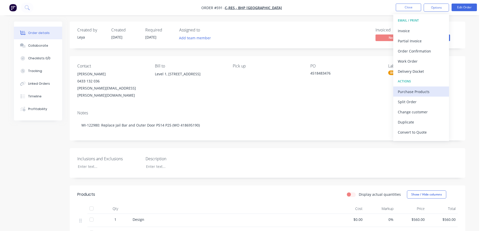
click at [416, 93] on div "Purchase Products" at bounding box center [421, 91] width 47 height 7
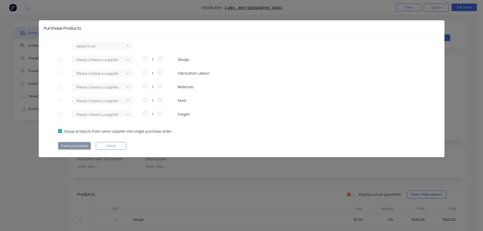
click at [60, 88] on div at bounding box center [60, 87] width 10 height 10
click at [99, 89] on div at bounding box center [99, 87] width 46 height 6
type input "swift"
click at [92, 108] on div "Swift Supplies" at bounding box center [102, 105] width 61 height 9
click at [77, 146] on button "Create purchase(s)" at bounding box center [74, 146] width 33 height 8
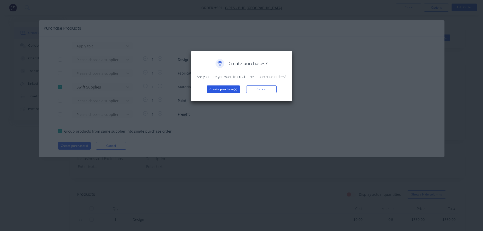
click at [222, 90] on button "Create purchase(s)" at bounding box center [223, 89] width 33 height 8
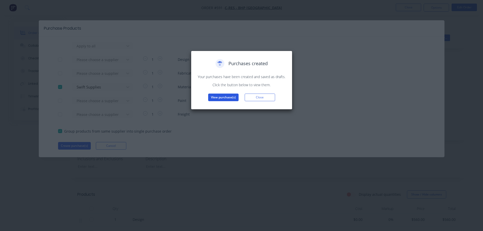
click at [223, 99] on button "View purchase(s)" at bounding box center [223, 98] width 30 height 8
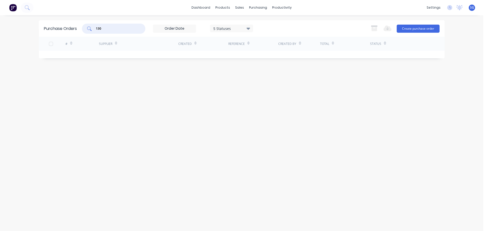
click at [115, 28] on input "130" at bounding box center [116, 28] width 42 height 5
type input "1"
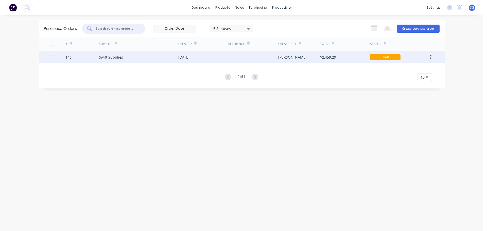
click at [104, 58] on div "Swift Supplies" at bounding box center [111, 57] width 24 height 5
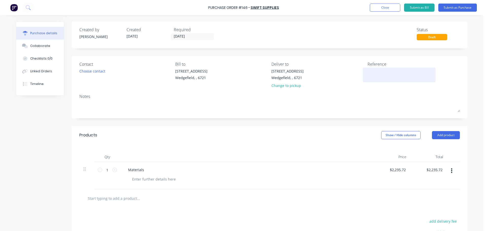
click at [390, 74] on textarea at bounding box center [399, 73] width 63 height 11
type textarea "Job # 591"
type textarea "x"
type textarea "Job # 591"
click at [187, 39] on input "23/09/25" at bounding box center [192, 36] width 43 height 6
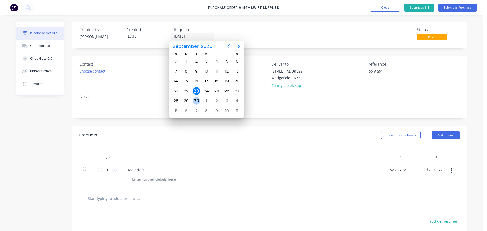
click at [198, 99] on div "30" at bounding box center [197, 101] width 8 height 8
type textarea "x"
type input "30/09/25"
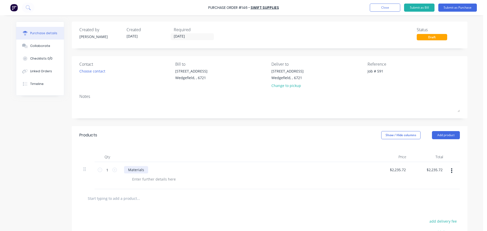
click at [132, 171] on div "Materials" at bounding box center [136, 169] width 24 height 7
type textarea "x"
click at [132, 171] on div "Materials" at bounding box center [136, 169] width 24 height 7
paste div
click at [131, 181] on div at bounding box center [154, 179] width 52 height 7
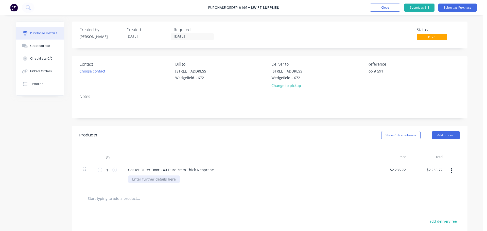
type textarea "x"
type input "2235.72"
click at [401, 169] on input "2235.72" at bounding box center [399, 169] width 16 height 7
type textarea "x"
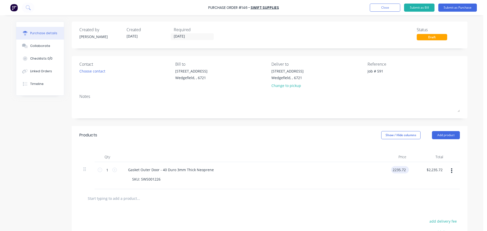
click at [401, 169] on input "2235.72" at bounding box center [399, 169] width 16 height 7
type input "55.62"
type textarea "x"
type input "$55.62"
type input "55.62"
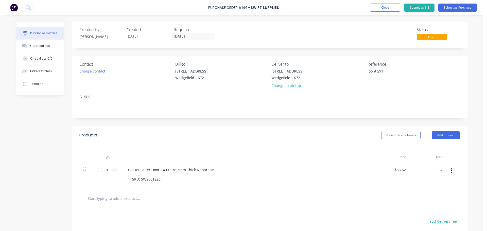
type textarea "x"
type input "55.62"
click at [128, 198] on input "text" at bounding box center [138, 198] width 101 height 10
type textarea "x"
type input "$55.62"
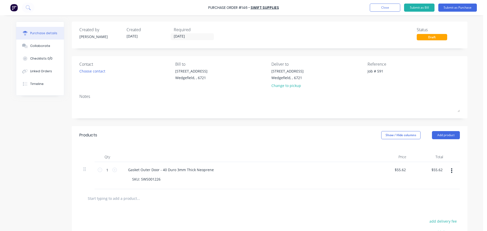
paste input "Gasket Jail Bar Door - 40 Duro 3mm Thick Neoprene"
type textarea "x"
type input "Gasket Jail Bar Door - 40 Duro 3mm Thick Neoprene"
type textarea "x"
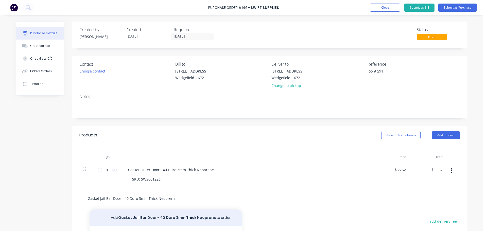
type input "Gasket Jail Bar Door - 40 Duro 3mm Thick Neoprene"
click at [156, 218] on button "Add Gasket Jail Bar Door - 40 Duro 3mm Thick Neoprene to order" at bounding box center [166, 218] width 152 height 16
type textarea "x"
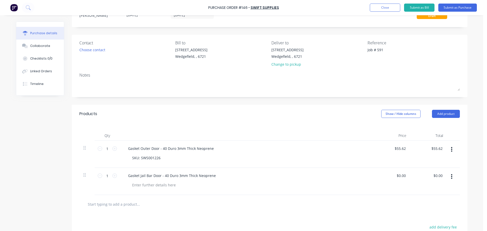
scroll to position [51, 0]
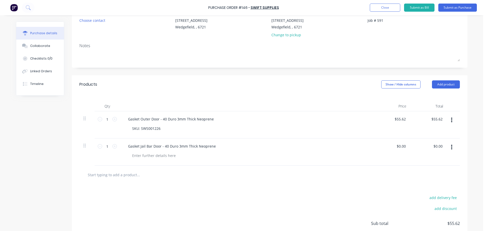
click at [145, 160] on div "Gasket Jail Bar Door - 40 Duro 3mm Thick Neoprene" at bounding box center [247, 151] width 254 height 27
type textarea "x"
click at [145, 155] on div at bounding box center [154, 155] width 52 height 7
type textarea "x"
type input "0.00"
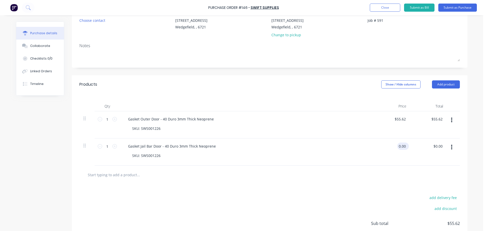
click at [400, 146] on input "0.00" at bounding box center [402, 146] width 10 height 7
type textarea "x"
click at [400, 146] on input "0.00" at bounding box center [402, 146] width 10 height 7
type input "56.84"
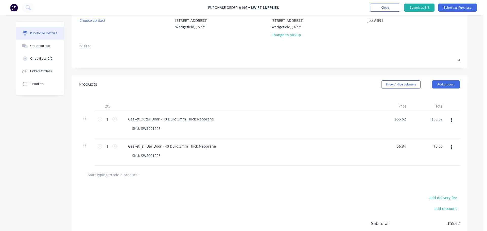
type textarea "x"
type input "$56.84"
type input "56.84"
type textarea "x"
type input "$56.84"
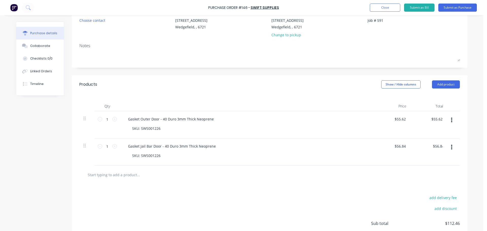
click at [99, 176] on input "text" at bounding box center [138, 175] width 101 height 10
type textarea "x"
type input "F"
type textarea "x"
type input "Fr"
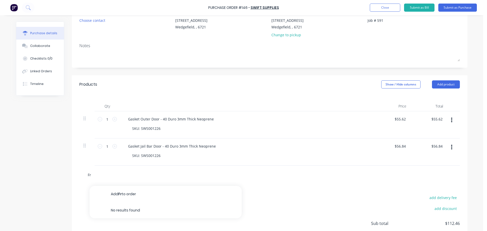
type textarea "x"
type input "Fre"
type textarea "x"
type input "Frei"
type textarea "x"
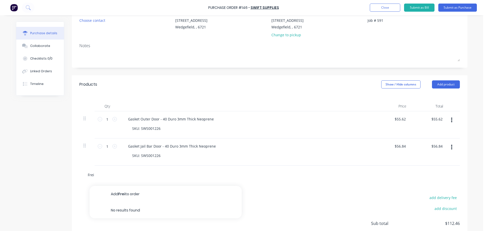
type input "Freig"
type textarea "x"
type input "Freigh"
type textarea "x"
type input "Freight"
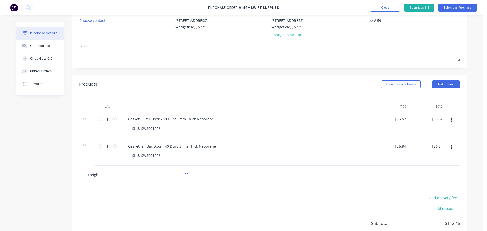
type textarea "x"
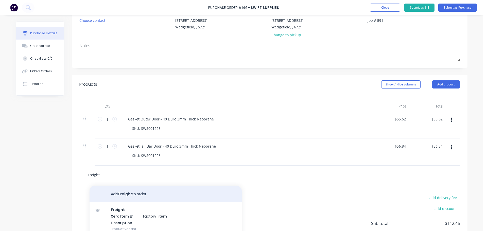
type input "Freight"
click at [112, 191] on button "Add Freight to order" at bounding box center [166, 194] width 152 height 16
type textarea "x"
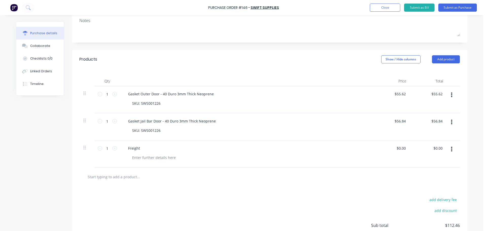
scroll to position [76, 0]
type textarea "x"
type input "0.00"
click at [403, 147] on input "0.00" at bounding box center [402, 147] width 10 height 7
type textarea "x"
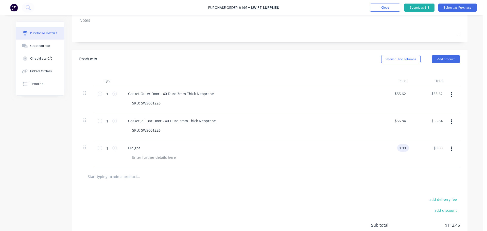
click at [403, 147] on input "0.00" at bounding box center [402, 147] width 10 height 7
type input "14.45"
type textarea "x"
type input "$14.45"
type input "14.45"
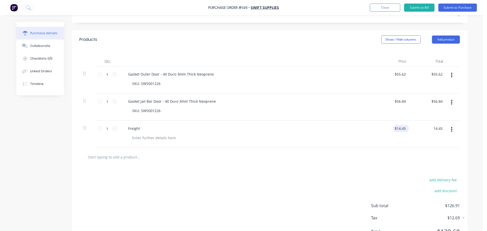
scroll to position [119, 0]
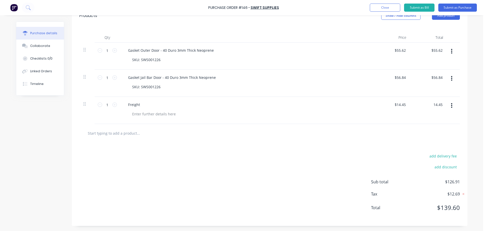
type textarea "x"
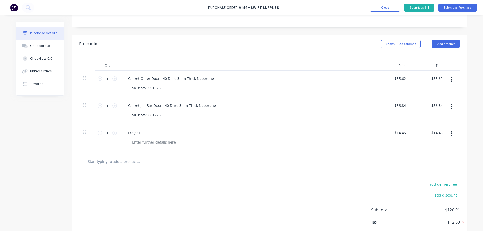
scroll to position [0, 0]
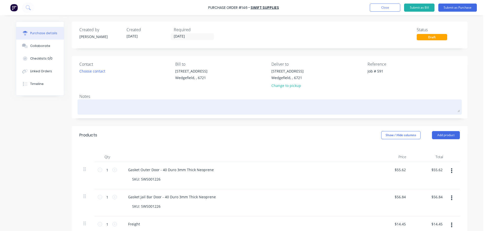
type input "14.45"
type textarea "x"
type input "$14.45"
click at [88, 105] on textarea at bounding box center [269, 106] width 380 height 11
type textarea "x"
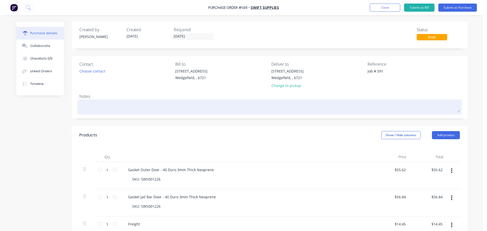
type textarea "Q"
type textarea "x"
type textarea "Qu"
type textarea "x"
type textarea "Quo"
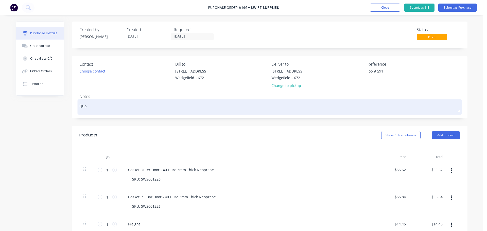
type textarea "x"
type textarea "Quot"
type textarea "x"
type textarea "Quote"
type textarea "x"
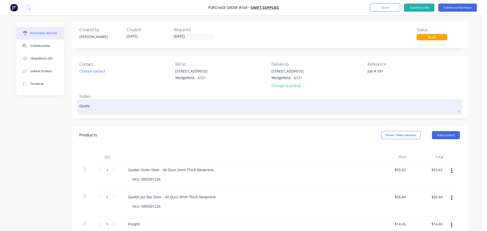
type textarea "Quote"
type textarea "x"
type textarea "Quote"
type textarea "x"
type textarea "Quot"
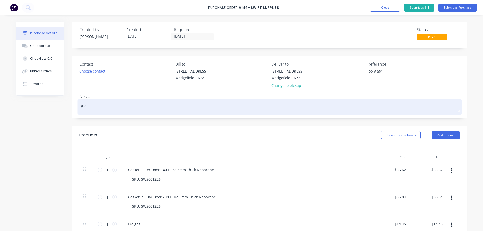
type textarea "x"
type textarea "Quo"
type textarea "x"
type textarea "Qu"
type textarea "x"
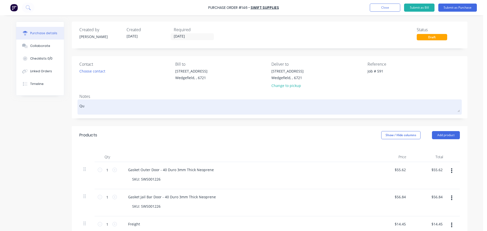
type textarea "Q"
type textarea "x"
type textarea "Q"
type textarea "x"
type textarea "Qu"
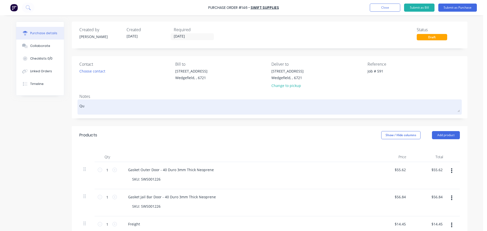
type textarea "x"
type textarea "Quo"
type textarea "x"
type textarea "Quot"
type textarea "x"
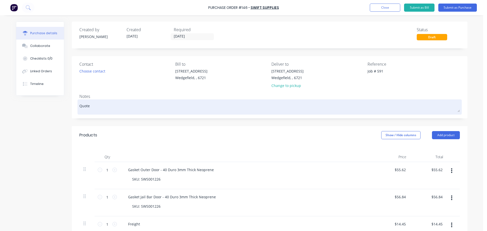
type textarea "Quote"
type textarea "x"
type textarea "Quote N"
type textarea "x"
type textarea "Quote No"
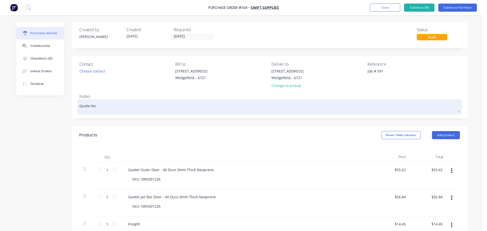
type textarea "x"
type textarea "Quote No,"
type textarea "x"
type textarea "Quote No"
type textarea "x"
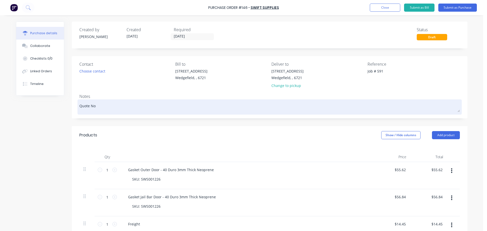
type textarea "Quote No."
type textarea "x"
type textarea "Quote No."
paste textarea "N53798"
type textarea "x"
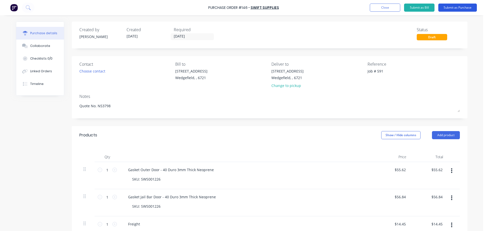
type textarea "Quote No. N53798"
type textarea "x"
type textarea "Quote No. N53798"
click at [452, 7] on button "Submit as Purchase" at bounding box center [457, 8] width 39 height 8
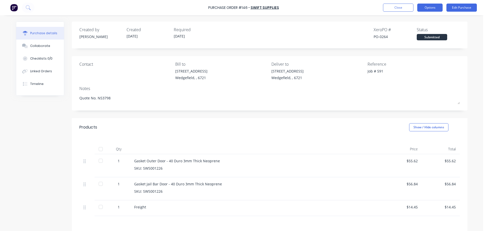
click at [432, 7] on button "Options" at bounding box center [429, 8] width 25 height 8
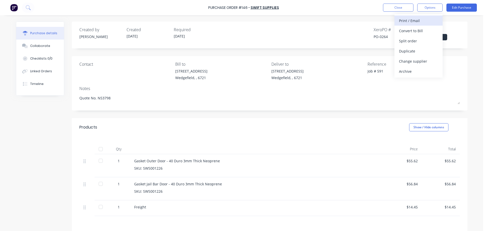
click at [420, 19] on div "Print / Email" at bounding box center [418, 20] width 39 height 7
click at [411, 32] on div "With pricing" at bounding box center [418, 30] width 39 height 7
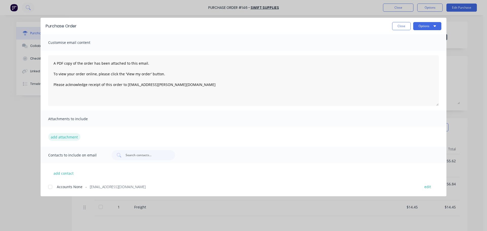
click at [57, 137] on button "add attachment" at bounding box center [64, 137] width 32 height 8
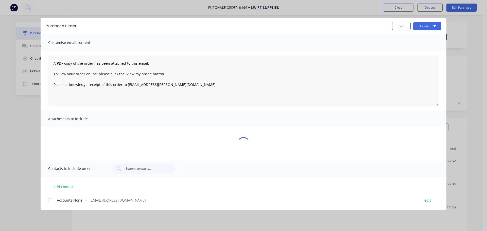
type textarea "x"
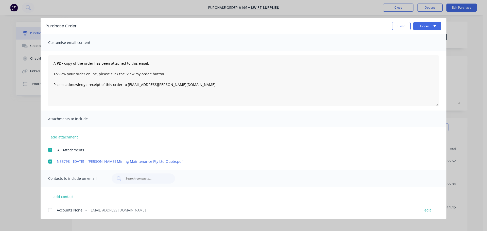
scroll to position [0, 0]
click at [61, 195] on button "add contact" at bounding box center [63, 197] width 30 height 8
select select "AU"
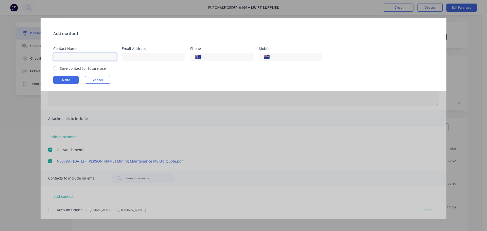
click at [75, 54] on input at bounding box center [84, 57] width 63 height 8
type input "Kate Harding"
paste input "kateharding@swiftsupplies.com.au>"
type input "kateharding@swiftsupplies.com.au"
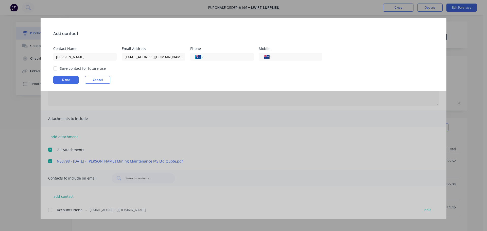
click at [56, 68] on div at bounding box center [55, 68] width 10 height 10
click at [69, 79] on button "Done" at bounding box center [65, 80] width 25 height 8
type textarea "x"
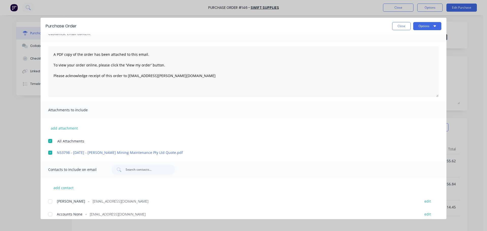
scroll to position [13, 0]
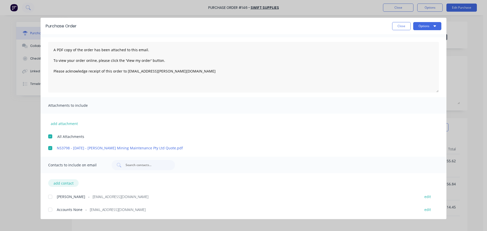
click at [58, 183] on button "add contact" at bounding box center [63, 183] width 30 height 8
select select "AU"
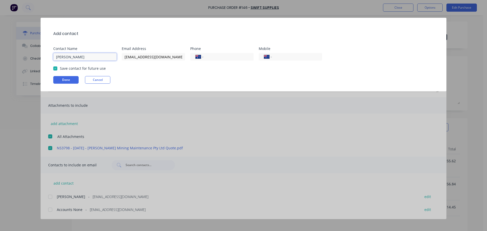
drag, startPoint x: 80, startPoint y: 58, endPoint x: 39, endPoint y: 57, distance: 41.3
click at [39, 57] on div "Add contact Contact Name Kate Harding Email Address kateharding@swiftsupplies.c…" at bounding box center [243, 115] width 487 height 231
type input "Madelibe Brennan"
paste input "MadelineBrennan"
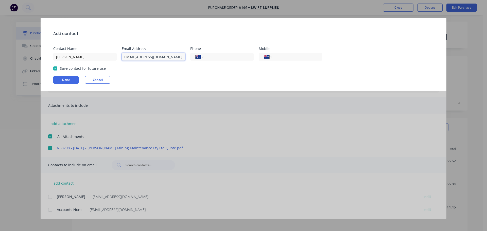
type input "MadelineBrennan@swiftsupplies.com.au"
click at [62, 80] on button "Done" at bounding box center [65, 80] width 25 height 8
type textarea "x"
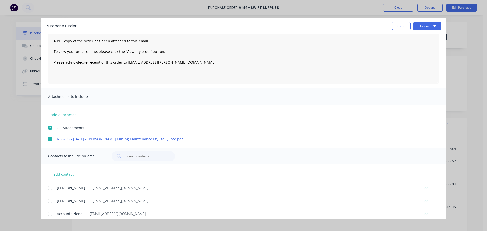
scroll to position [26, 0]
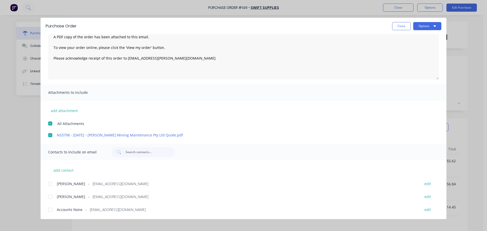
click at [431, 184] on div "Madelibe Brennan - MadelineBrennan@swiftsupplies.com.au edit" at bounding box center [247, 183] width 398 height 7
click at [426, 185] on button "edit" at bounding box center [427, 183] width 13 height 7
select select "AU"
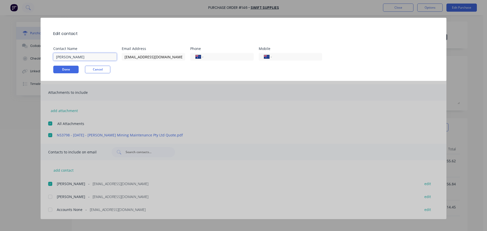
click at [67, 57] on input "Madelibe Brennan" at bounding box center [84, 57] width 63 height 8
type input "Madeline Brennan"
click at [64, 70] on button "Done" at bounding box center [65, 70] width 25 height 8
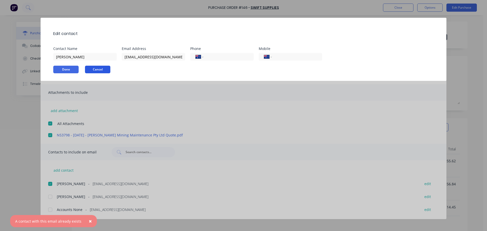
click at [97, 66] on button "Cancel" at bounding box center [97, 70] width 25 height 8
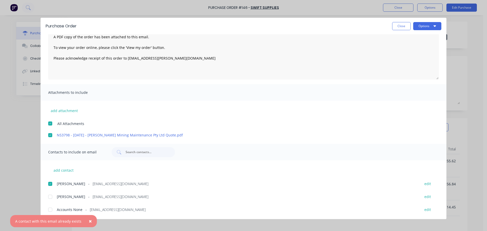
click at [89, 222] on span "×" at bounding box center [90, 221] width 3 height 7
type textarea "x"
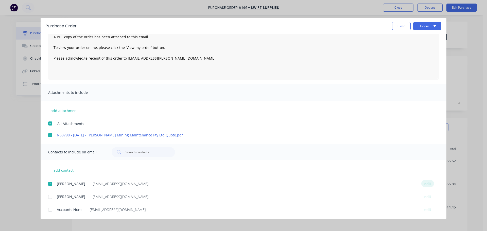
click at [424, 184] on button "edit" at bounding box center [427, 183] width 13 height 7
select select "AU"
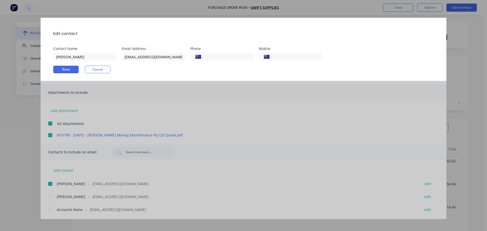
type textarea "x"
click at [71, 58] on input "Madelibe Brennan" at bounding box center [84, 57] width 63 height 8
click at [66, 68] on button "Done" at bounding box center [65, 70] width 25 height 8
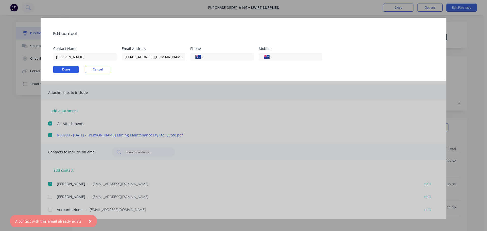
click at [66, 68] on button "Done" at bounding box center [65, 70] width 25 height 8
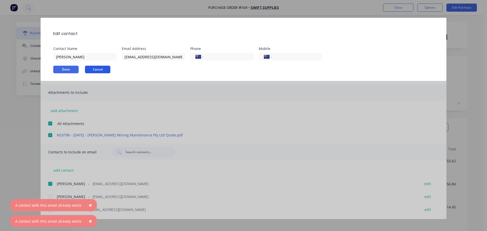
click at [104, 69] on button "Cancel" at bounding box center [97, 70] width 25 height 8
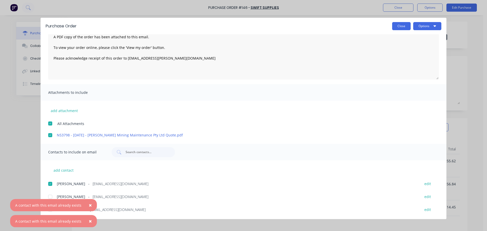
click at [396, 26] on button "Close" at bounding box center [401, 26] width 19 height 8
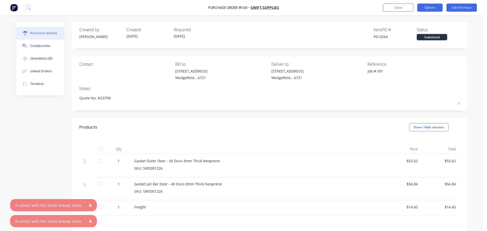
click at [428, 5] on button "Options" at bounding box center [429, 8] width 25 height 8
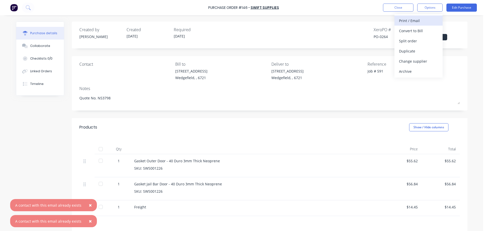
click at [416, 21] on div "Print / Email" at bounding box center [418, 20] width 39 height 7
click at [424, 32] on div "With pricing" at bounding box center [418, 30] width 39 height 7
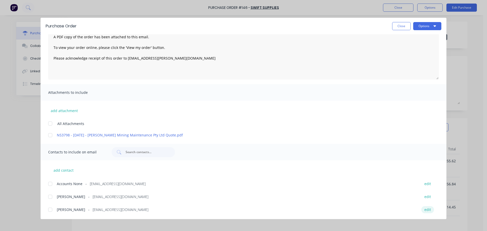
click at [424, 210] on button "edit" at bounding box center [427, 209] width 13 height 7
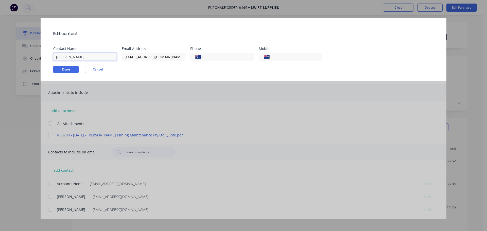
drag, startPoint x: 71, startPoint y: 57, endPoint x: 60, endPoint y: 57, distance: 11.7
click at [60, 57] on input "Madelibe Brennan" at bounding box center [84, 57] width 63 height 8
click at [69, 68] on button "Done" at bounding box center [65, 70] width 25 height 8
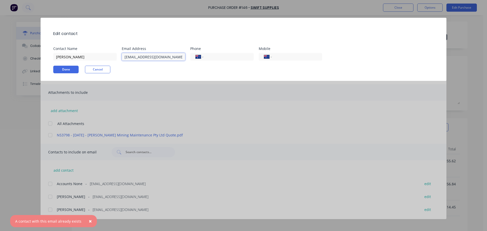
scroll to position [0, 0]
drag, startPoint x: 180, startPoint y: 57, endPoint x: 16, endPoint y: 54, distance: 163.9
click at [16, 54] on div "Edit contact Contact Name M Brennan Email Address MadelineBrennan@swiftsupplies…" at bounding box center [243, 115] width 487 height 231
drag, startPoint x: 75, startPoint y: 58, endPoint x: 36, endPoint y: 56, distance: 39.1
click at [36, 56] on div "Edit contact Contact Name M Brennan Email Address Phone International Afghanist…" at bounding box center [243, 115] width 487 height 231
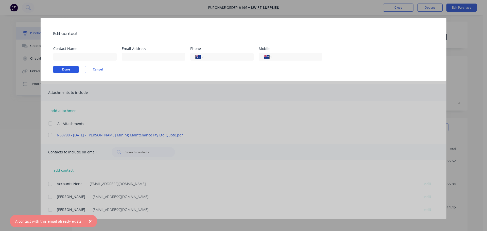
click at [64, 70] on button "Done" at bounding box center [65, 70] width 25 height 8
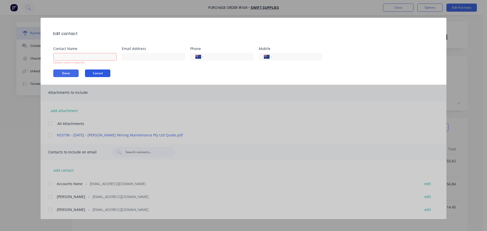
click at [97, 75] on button "Cancel" at bounding box center [97, 73] width 25 height 8
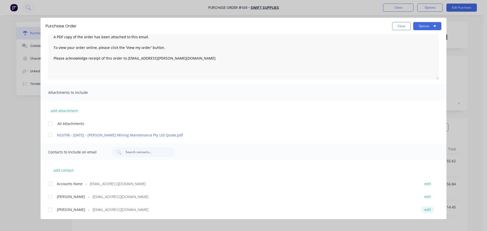
click at [425, 210] on button "edit" at bounding box center [427, 209] width 13 height 7
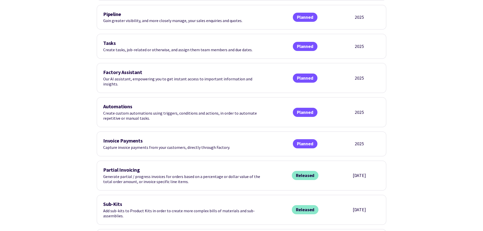
scroll to position [279, 0]
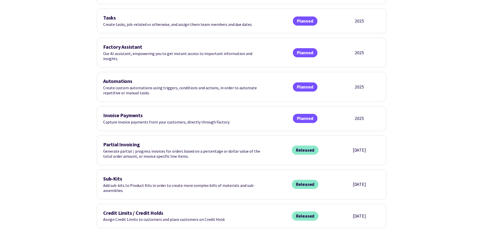
drag, startPoint x: 101, startPoint y: 147, endPoint x: 264, endPoint y: 152, distance: 162.4
click at [264, 152] on div "Partial Invoicing Generate partial / progress invoices for orders based on a pe…" at bounding box center [242, 150] width 290 height 30
click at [303, 146] on span "Released" at bounding box center [305, 150] width 27 height 9
click at [186, 149] on div "Partial Invoicing Generate partial / progress invoices for orders based on a pe…" at bounding box center [184, 150] width 162 height 17
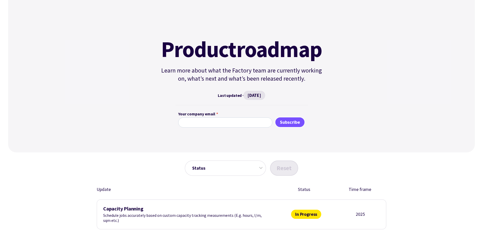
scroll to position [0, 0]
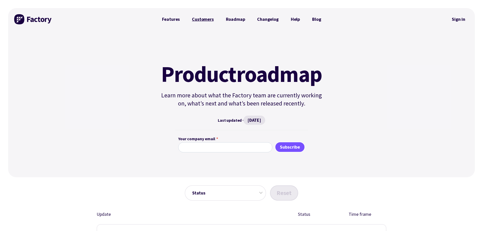
click at [198, 20] on link "Customers" at bounding box center [203, 19] width 34 height 10
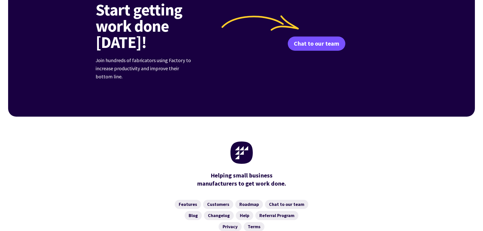
scroll to position [732, 0]
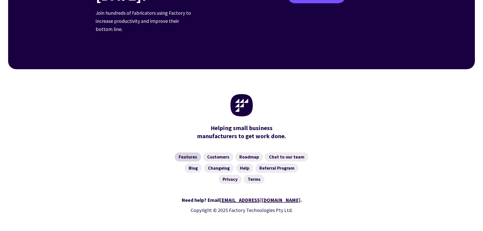
click at [183, 152] on link "Features" at bounding box center [188, 156] width 26 height 9
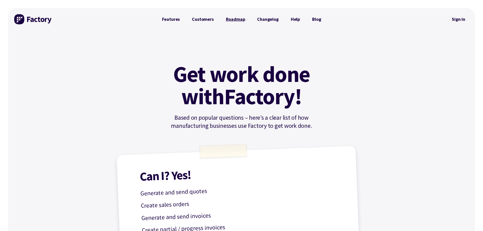
click at [230, 18] on link "Roadmap" at bounding box center [235, 19] width 31 height 10
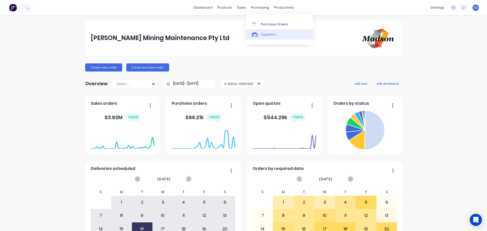
click at [263, 35] on div "Suppliers" at bounding box center [268, 34] width 15 height 5
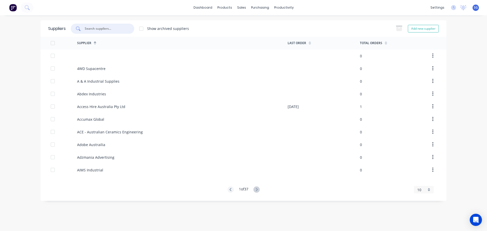
click at [97, 31] on input "text" at bounding box center [105, 28] width 42 height 5
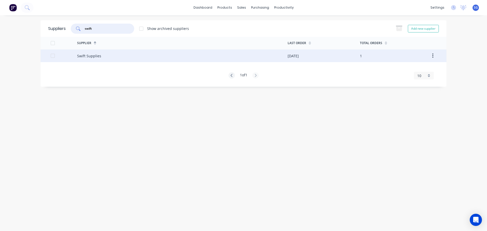
type input "swift"
click at [95, 57] on div "Swift Supplies" at bounding box center [89, 55] width 24 height 5
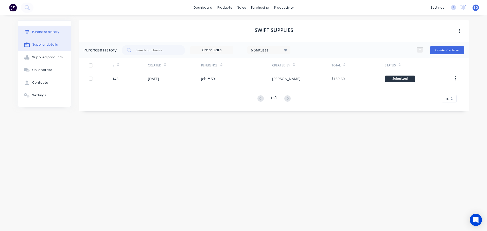
click at [44, 48] on button "Supplier details" at bounding box center [44, 44] width 53 height 13
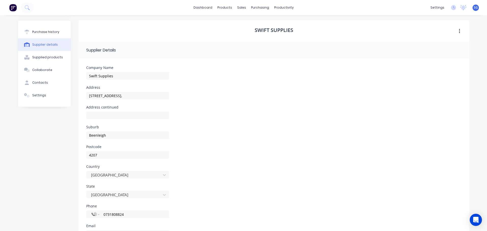
scroll to position [45, 0]
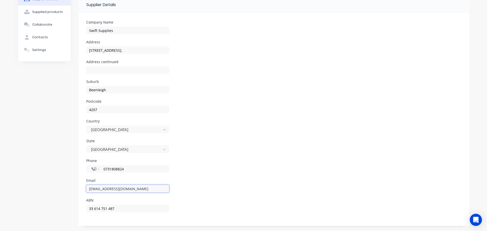
drag, startPoint x: 157, startPoint y: 191, endPoint x: -2, endPoint y: 183, distance: 159.0
click at [0, 183] on html "dashboard products sales purchasing productivity dashboard products Product Cat…" at bounding box center [243, 115] width 487 height 231
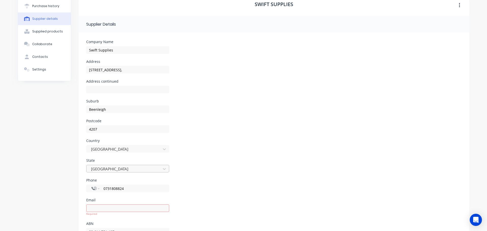
scroll to position [49, 0]
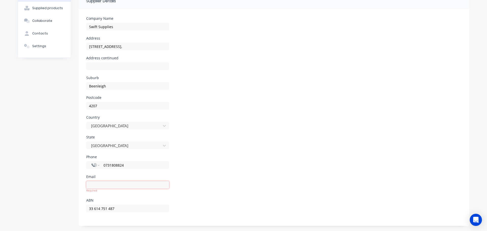
click at [107, 186] on input at bounding box center [127, 185] width 83 height 8
paste input "service@swiftsupplies.com.au"
type input "service@swiftsupplies.com.au"
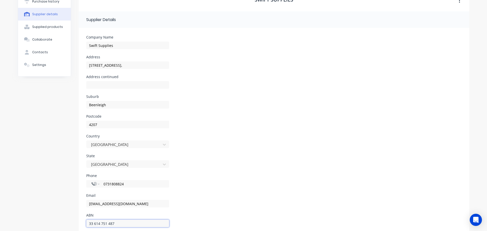
scroll to position [0, 0]
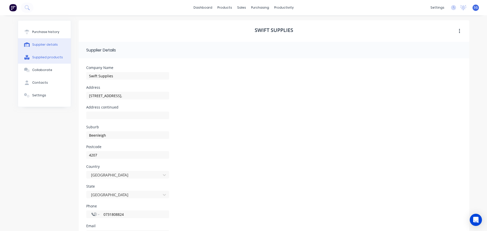
click at [39, 56] on div "Supplied products" at bounding box center [47, 57] width 31 height 5
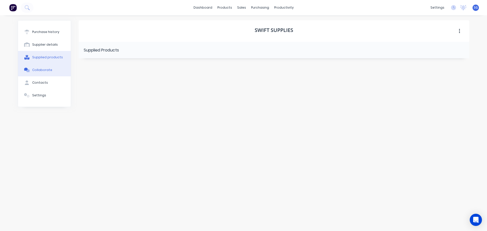
click at [39, 71] on div "Collaborate" at bounding box center [42, 70] width 20 height 5
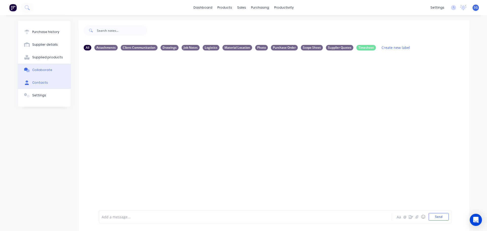
click at [40, 84] on div "Contacts" at bounding box center [40, 82] width 16 height 5
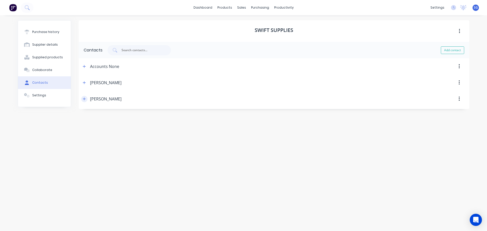
click at [85, 99] on icon "button" at bounding box center [84, 99] width 3 height 4
click at [101, 121] on input "Madelibe Brennan" at bounding box center [121, 121] width 71 height 8
type input "Madeline Brennan"
click at [84, 100] on icon "button" at bounding box center [84, 99] width 3 height 4
click at [84, 67] on icon "button" at bounding box center [84, 66] width 3 height 3
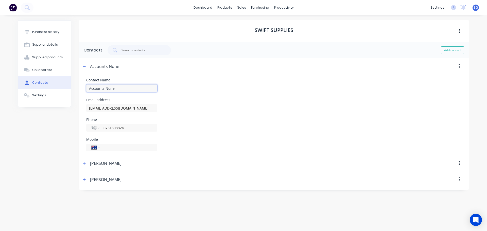
click at [110, 92] on input "Accounts None" at bounding box center [121, 88] width 71 height 8
type input "Accounts"
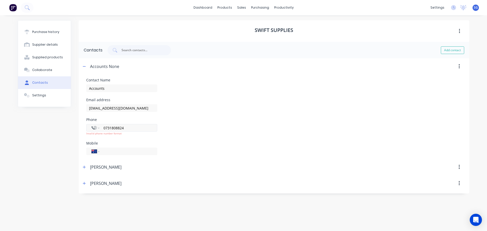
click at [107, 129] on input "0731808824" at bounding box center [127, 128] width 49 height 6
click at [210, 125] on div "Phone International Afghanistan Åland Islands Albania Algeria American Samoa An…" at bounding box center [273, 127] width 375 height 18
drag, startPoint x: 109, startPoint y: 128, endPoint x: 104, endPoint y: 127, distance: 5.2
click at [104, 127] on input "+0731808824" at bounding box center [127, 128] width 49 height 6
click at [118, 126] on input "+0731808824" at bounding box center [127, 128] width 49 height 6
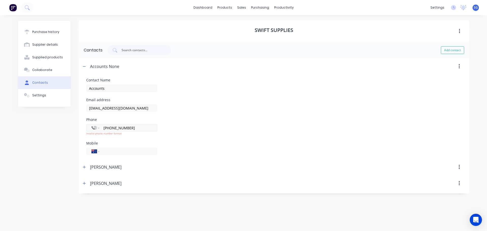
click at [115, 127] on input "+0731808824" at bounding box center [127, 128] width 49 height 6
click at [108, 128] on input "+0731808824" at bounding box center [127, 128] width 49 height 6
type input "7318088241"
drag, startPoint x: 127, startPoint y: 130, endPoint x: 65, endPoint y: 128, distance: 62.4
click at [65, 128] on div "Purchase history Supplier details Supplied products Collaborate Contacts Settin…" at bounding box center [243, 120] width 451 height 201
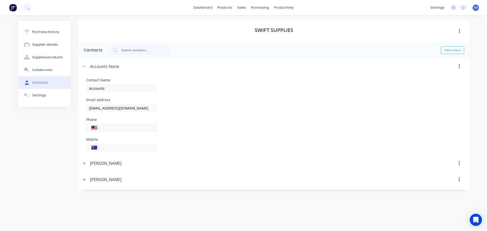
click at [94, 127] on select "International Afghanistan Åland Islands Albania Algeria American Samoa Andorra …" at bounding box center [96, 127] width 8 height 7
select select "AU"
click at [92, 124] on select "International Afghanistan Åland Islands Albania Algeria American Samoa Andorra …" at bounding box center [96, 127] width 8 height 7
type input "Accounts"
click at [111, 128] on input "tel" at bounding box center [127, 128] width 49 height 6
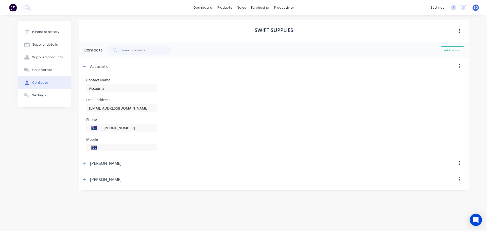
type input "(07) 3180 8824"
click at [83, 66] on icon "button" at bounding box center [84, 67] width 3 height 4
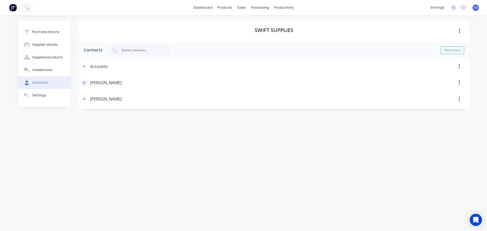
click at [86, 83] on button "button" at bounding box center [84, 83] width 6 height 6
click at [43, 97] on div "Settings" at bounding box center [39, 95] width 14 height 5
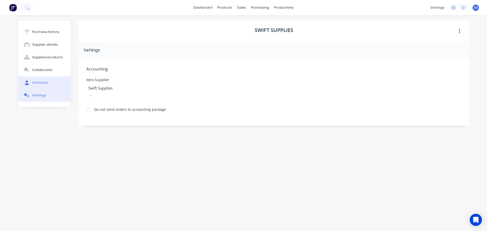
click at [43, 81] on div "Contacts" at bounding box center [40, 82] width 16 height 5
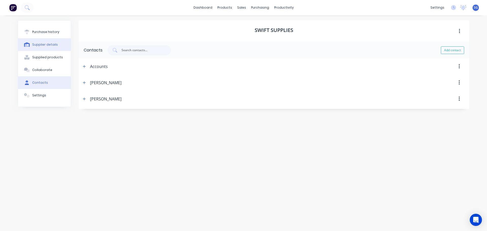
click at [46, 43] on div "Supplier details" at bounding box center [45, 44] width 26 height 5
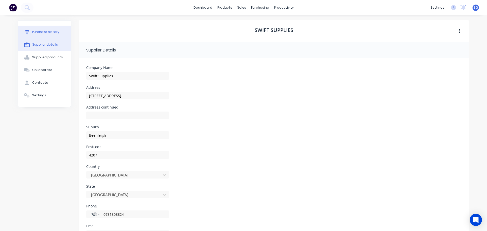
click at [38, 31] on div "Purchase history" at bounding box center [45, 32] width 27 height 5
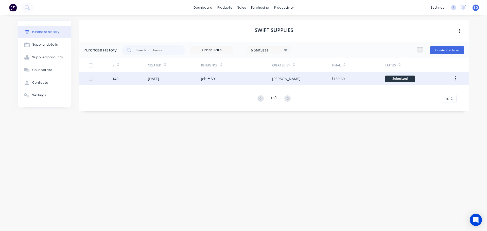
click at [205, 79] on div "Job # 591" at bounding box center [209, 78] width 16 height 5
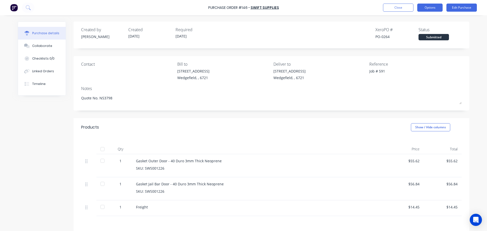
click at [430, 6] on button "Options" at bounding box center [429, 8] width 25 height 8
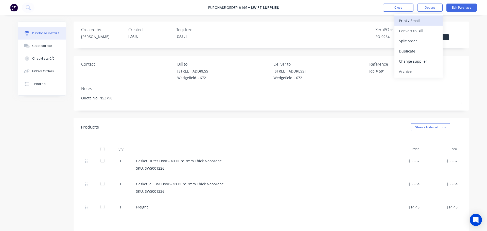
click at [417, 20] on div "Print / Email" at bounding box center [418, 20] width 39 height 7
click at [418, 31] on div "With pricing" at bounding box center [418, 30] width 39 height 7
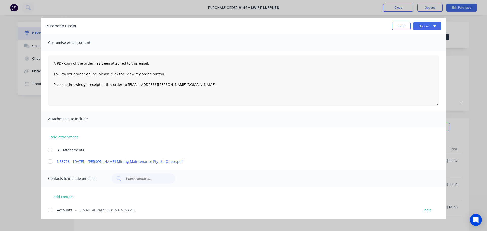
click at [49, 162] on div at bounding box center [50, 161] width 10 height 10
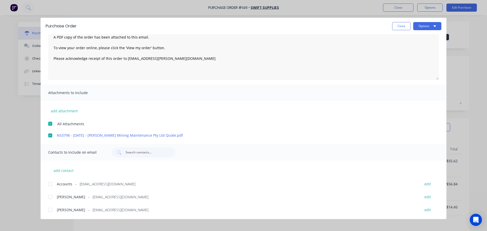
scroll to position [26, 0]
click at [51, 197] on div at bounding box center [50, 197] width 10 height 10
click at [49, 212] on div at bounding box center [50, 210] width 10 height 10
click at [49, 184] on div at bounding box center [50, 184] width 10 height 10
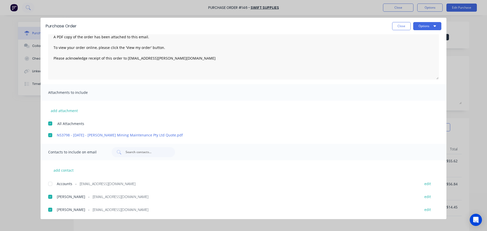
click at [51, 210] on div at bounding box center [50, 210] width 10 height 10
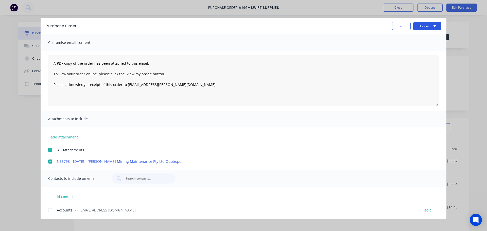
click at [434, 28] on button "Options" at bounding box center [427, 26] width 28 height 8
click at [405, 59] on div "Email" at bounding box center [417, 59] width 39 height 7
click at [396, 26] on button "Close" at bounding box center [401, 26] width 19 height 8
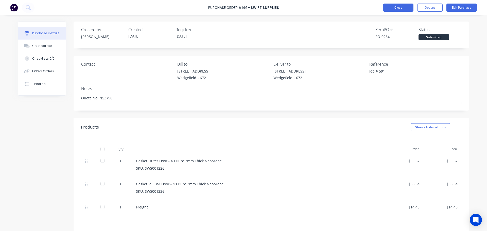
click at [395, 7] on button "Close" at bounding box center [398, 8] width 30 height 8
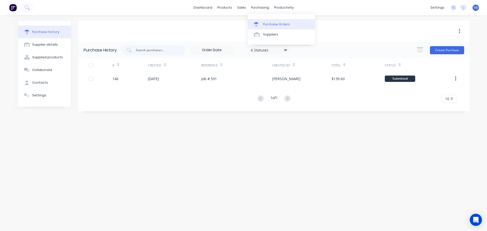
click at [267, 24] on div "Purchase Orders" at bounding box center [276, 24] width 27 height 5
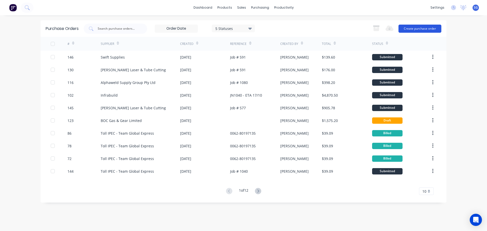
click at [418, 28] on button "Create purchase order" at bounding box center [419, 29] width 43 height 8
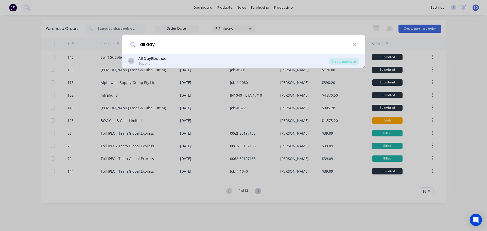
type input "all day"
click at [158, 62] on div "Supplier" at bounding box center [152, 63] width 29 height 5
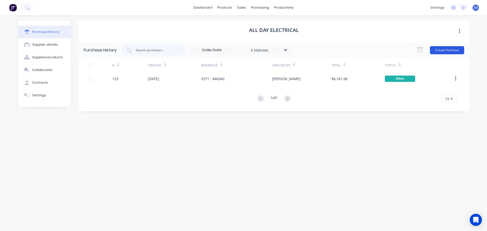
click at [445, 47] on button "Create Purchase" at bounding box center [447, 50] width 34 height 8
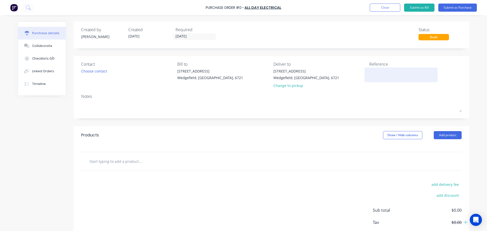
click at [370, 74] on textarea at bounding box center [400, 73] width 63 height 11
type textarea "MAD 36 Aircon"
click at [195, 38] on input "23/09/25" at bounding box center [194, 36] width 43 height 6
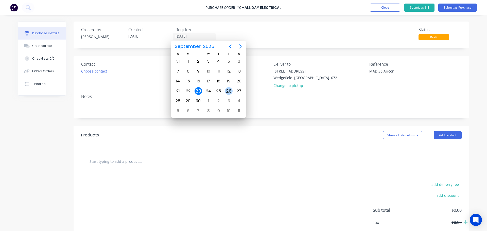
click at [226, 92] on div "26" at bounding box center [229, 91] width 8 height 8
type input "26/09/25"
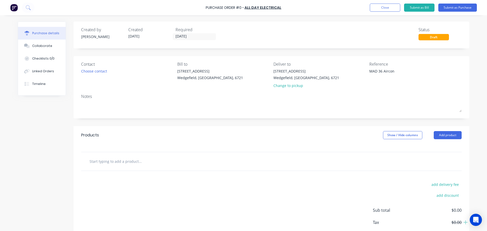
click at [97, 160] on input "text" at bounding box center [139, 161] width 101 height 10
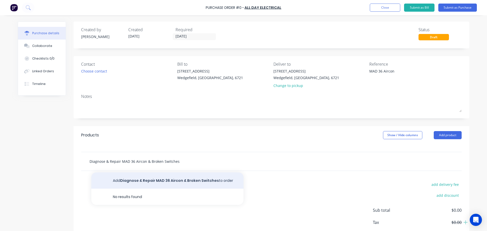
type input "Diagnose & Repair MAD 36 Aircon & Broken Switches"
click at [172, 182] on button "Add Diagnose & Repair MAD 36 Aircon & Broken Switches to order" at bounding box center [167, 180] width 152 height 16
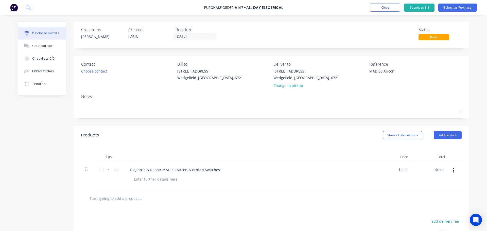
click at [279, 85] on div "Change to pickup" at bounding box center [306, 85] width 66 height 5
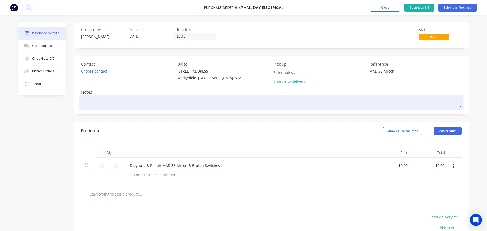
click at [219, 102] on textarea at bounding box center [271, 101] width 380 height 11
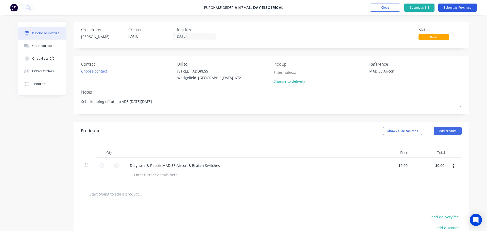
type textarea "Seb dropping off ute to ADE on Friday 26/09"
click at [448, 8] on button "Submit as Purchase" at bounding box center [457, 8] width 39 height 8
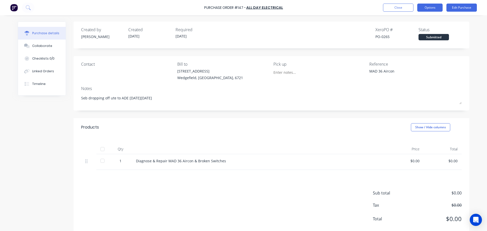
click at [421, 11] on button "Options" at bounding box center [429, 8] width 25 height 8
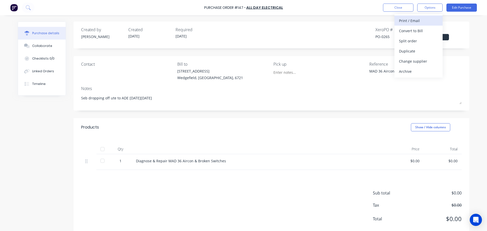
click at [414, 25] on button "Print / Email" at bounding box center [418, 20] width 48 height 10
click at [410, 31] on div "With pricing" at bounding box center [418, 30] width 39 height 7
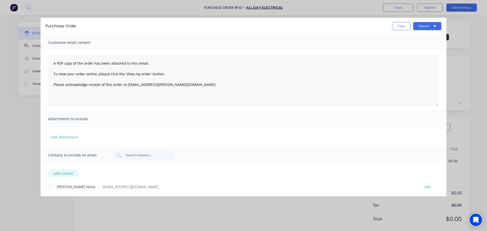
click at [59, 174] on button "add contact" at bounding box center [63, 173] width 30 height 8
select select "AU"
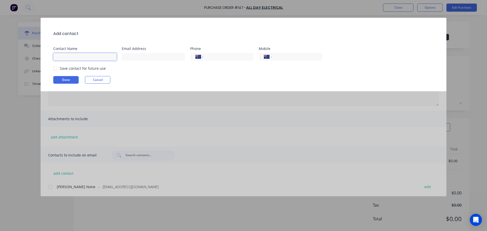
click at [73, 57] on input at bounding box center [84, 57] width 63 height 8
type input "Brad"
paste input "brad@adae.com.au"
click at [55, 67] on div at bounding box center [55, 68] width 10 height 10
type input "brad@adae.com.au"
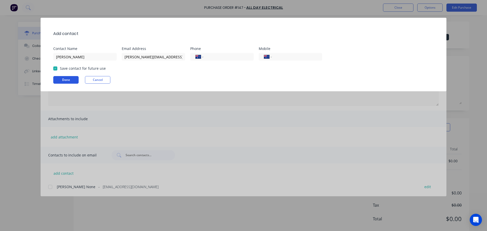
click at [60, 80] on button "Done" at bounding box center [65, 80] width 25 height 8
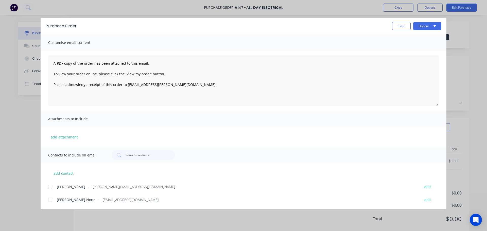
click at [50, 187] on div at bounding box center [50, 187] width 10 height 10
drag, startPoint x: 145, startPoint y: 63, endPoint x: 53, endPoint y: 58, distance: 91.9
click at [53, 58] on textarea "A PDF copy of the order has been attached to this email. To view your order onl…" at bounding box center [243, 80] width 391 height 51
type textarea "Hi Brad, please find attached PO for the repairs to MAD36 this Friday. To view …"
click at [426, 25] on button "Options" at bounding box center [427, 26] width 28 height 8
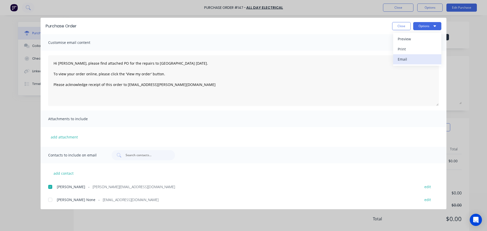
click at [413, 58] on div "Email" at bounding box center [417, 59] width 39 height 7
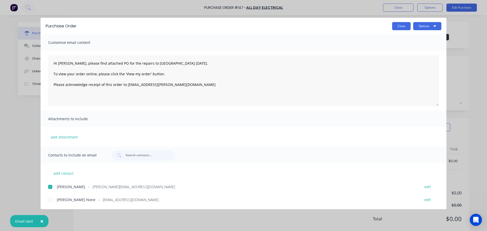
click at [395, 25] on button "Close" at bounding box center [401, 26] width 19 height 8
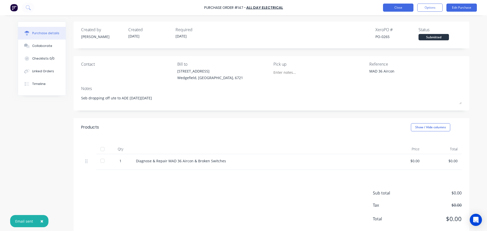
click at [392, 7] on button "Close" at bounding box center [398, 8] width 30 height 8
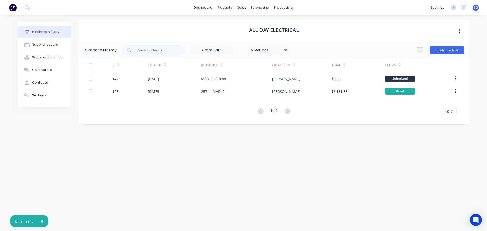
click at [178, 124] on div "Purchase History 6 Statuses 6 Statuses Create Purchase # Created Reference Crea…" at bounding box center [274, 83] width 391 height 82
click at [289, 20] on link "Workflow" at bounding box center [303, 24] width 67 height 10
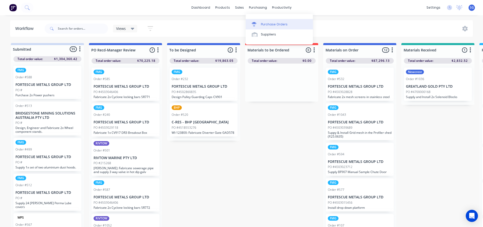
click at [272, 24] on div "Purchase Orders" at bounding box center [274, 24] width 27 height 5
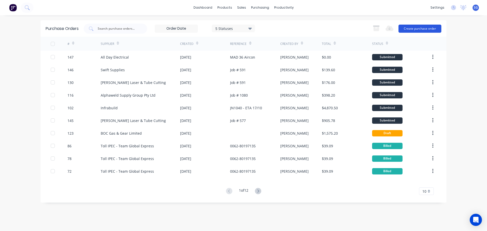
click at [411, 28] on button "Create purchase order" at bounding box center [419, 29] width 43 height 8
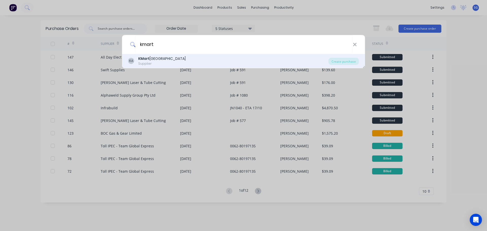
type input "kmart"
click at [151, 63] on div "Supplier" at bounding box center [161, 63] width 47 height 5
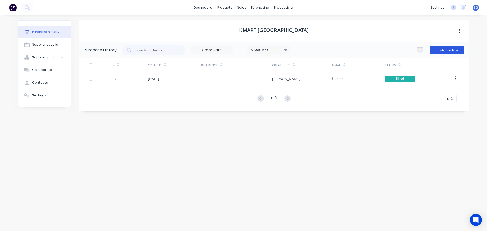
click at [437, 49] on button "Create Purchase" at bounding box center [447, 50] width 34 height 8
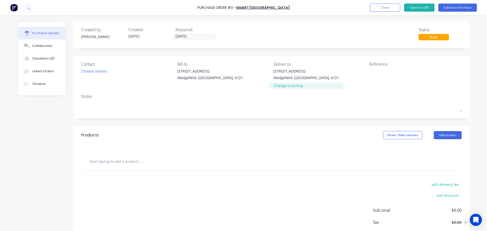
click at [286, 86] on div "Change to pickup" at bounding box center [306, 85] width 66 height 5
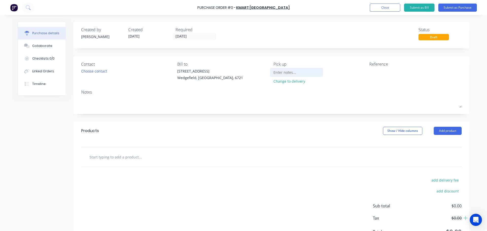
click at [280, 71] on input at bounding box center [296, 72] width 46 height 8
type input "Seb to Collect"
click at [179, 36] on input "23/09/25" at bounding box center [194, 36] width 43 height 6
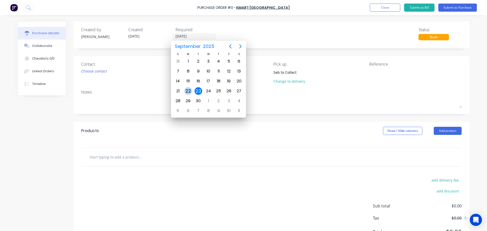
click at [192, 92] on div "22" at bounding box center [188, 91] width 8 height 8
type input "22/09/25"
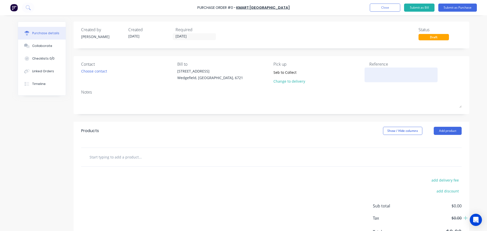
click at [386, 73] on textarea at bounding box center [400, 73] width 63 height 11
paste textarea "549177312"
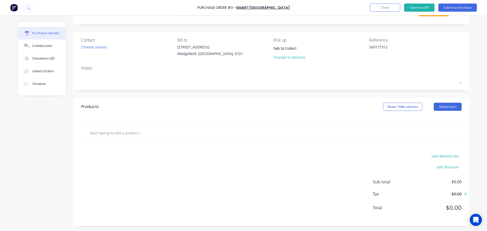
type textarea "549177312"
click at [108, 134] on input "text" at bounding box center [139, 133] width 101 height 10
click at [96, 133] on input "text" at bounding box center [139, 133] width 101 height 10
paste input "2 Pack 12.5L Utile Large Tubs - White"
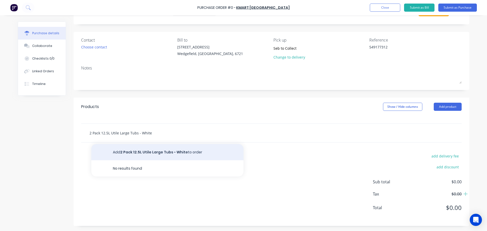
type input "2 Pack 12.5L Utile Large Tubs - White"
click at [137, 154] on button "Add 2 Pack 12.5L Utile Large Tubs - White to order" at bounding box center [167, 152] width 152 height 16
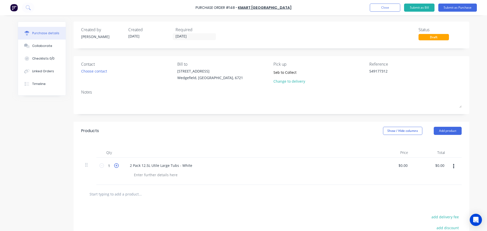
click at [114, 165] on icon at bounding box center [116, 165] width 5 height 5
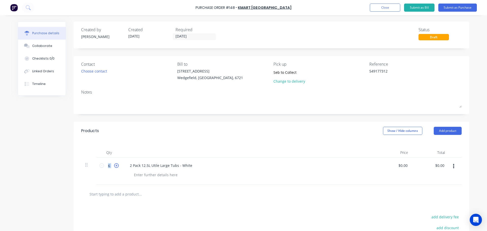
click at [114, 165] on icon at bounding box center [116, 165] width 5 height 5
type input "8"
click at [401, 165] on input "0.00" at bounding box center [403, 165] width 12 height 7
click at [401, 165] on input "0.00" at bounding box center [404, 165] width 10 height 7
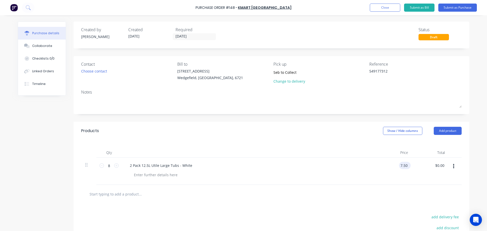
type input "$7.50"
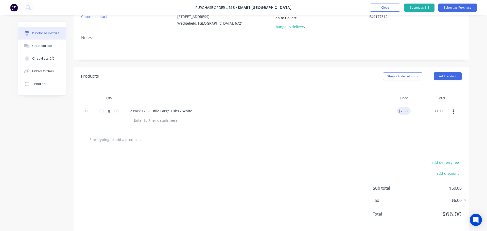
scroll to position [61, 0]
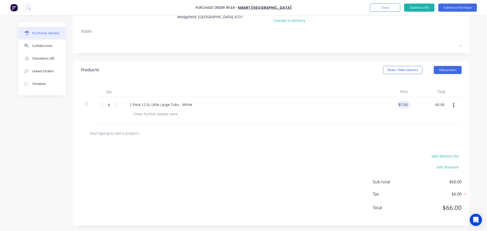
type input "$60.00"
drag, startPoint x: 408, startPoint y: 103, endPoint x: 380, endPoint y: 107, distance: 27.6
click at [380, 107] on div "$7.50 $7.50" at bounding box center [393, 110] width 37 height 27
click at [401, 104] on input "7.50" at bounding box center [403, 104] width 12 height 7
click at [401, 104] on input "7.50" at bounding box center [404, 104] width 10 height 7
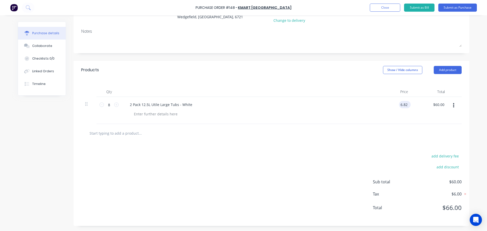
type input "$6.82"
type input "54.56"
type input "6.82"
type input "$54.56"
click at [404, 106] on input "6.82" at bounding box center [403, 104] width 12 height 7
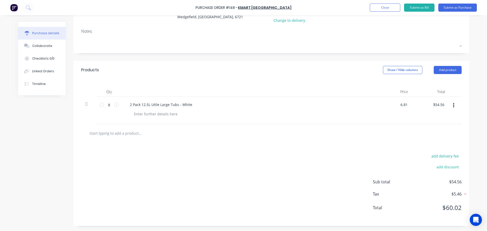
type input "$6.81"
type input "54.48"
type input "6.81"
type input "$54.48"
click at [404, 107] on input "6.81" at bounding box center [403, 104] width 12 height 7
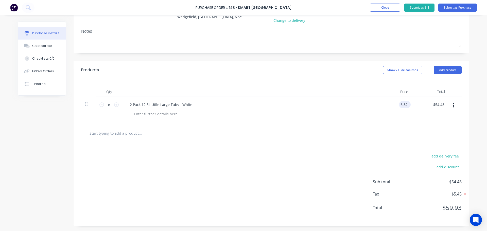
type input "$6.82"
type input "54.55"
type input "$6.8188"
type input "$54.55"
click at [444, 104] on div "$54.55 $54.55" at bounding box center [440, 104] width 16 height 7
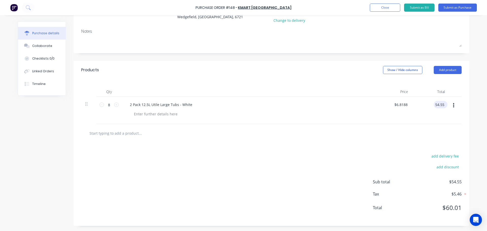
click at [441, 104] on input "54.55" at bounding box center [440, 104] width 12 height 7
type input "54.54"
type input "$6.8175"
click at [442, 105] on input "54.54" at bounding box center [439, 104] width 14 height 7
type input "54.545"
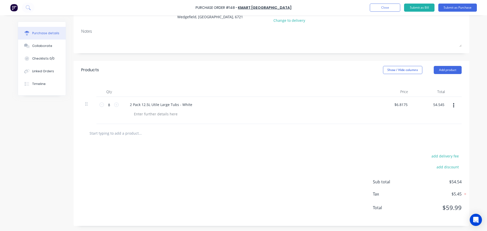
type input "$6.8188"
type input "$54.55"
click at [100, 106] on icon at bounding box center [101, 104] width 5 height 5
type input "7"
type input "$47.73"
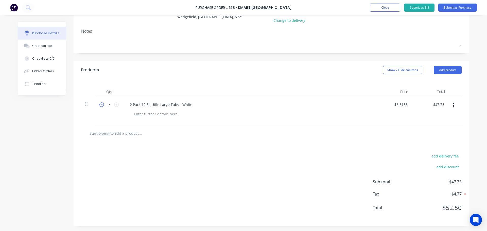
click at [100, 106] on icon at bounding box center [101, 104] width 5 height 5
type input "6"
type input "$40.92"
click at [100, 106] on icon at bounding box center [101, 104] width 5 height 5
type input "5"
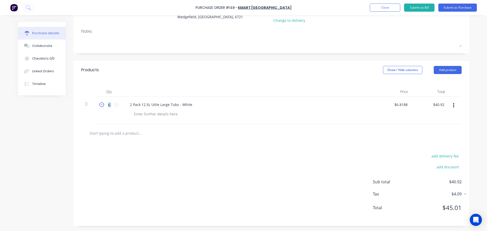
type input "$34.10"
click at [100, 106] on icon at bounding box center [101, 104] width 5 height 5
type input "4"
type input "$27.28"
click at [101, 106] on icon at bounding box center [101, 104] width 5 height 5
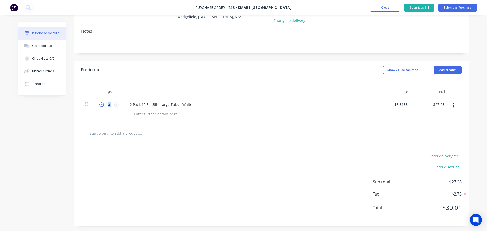
type input "3"
type input "$20.46"
click at [101, 106] on icon at bounding box center [101, 104] width 5 height 5
type input "2"
type input "$13.64"
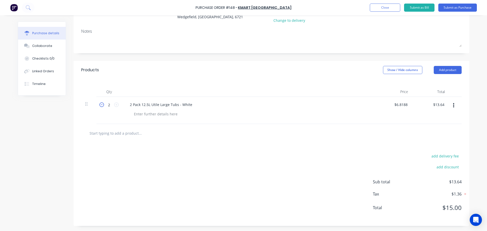
click at [101, 106] on icon at bounding box center [101, 104] width 5 height 5
type input "1"
type input "$6.82"
click at [130, 104] on div "2 Pack 12.5L Utile Large Tubs - White" at bounding box center [161, 104] width 71 height 7
click at [399, 106] on div "6.82 6.82" at bounding box center [404, 104] width 10 height 7
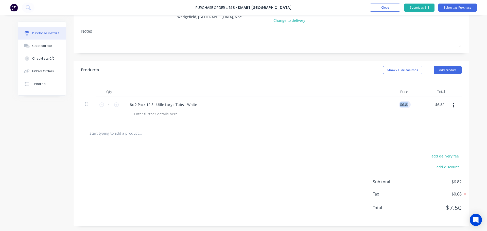
click at [399, 106] on div "$6.82 6.82" at bounding box center [404, 104] width 10 height 7
drag, startPoint x: 400, startPoint y: 106, endPoint x: 429, endPoint y: 108, distance: 29.0
click at [401, 106] on input "6.82" at bounding box center [403, 104] width 12 height 7
type input "6"
type input "54.55"
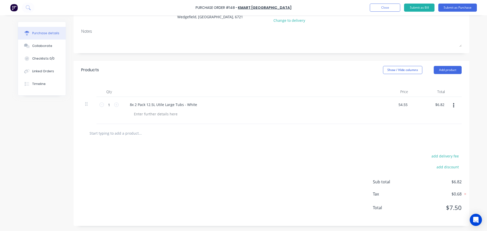
type input "54.55"
type input "$54.55"
click at [458, 9] on button "Submit as Purchase" at bounding box center [457, 8] width 39 height 8
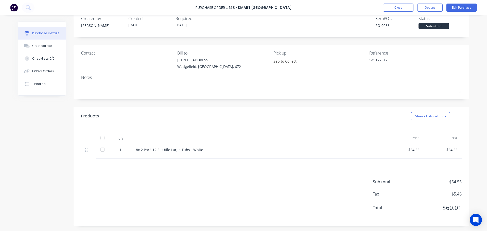
scroll to position [0, 0]
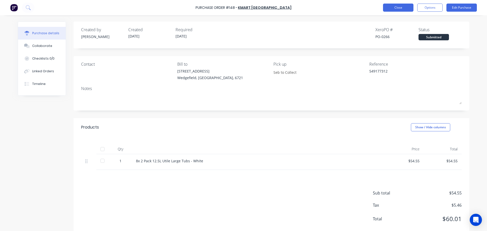
click at [397, 9] on button "Close" at bounding box center [398, 8] width 30 height 8
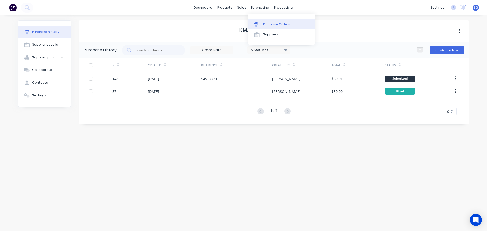
click at [265, 24] on div "Purchase Orders" at bounding box center [276, 24] width 27 height 5
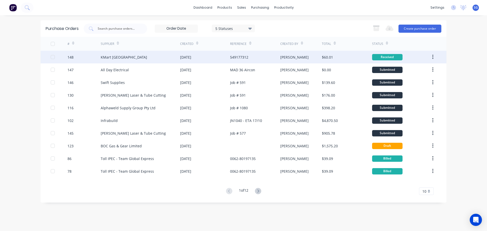
click at [184, 56] on div "23 Sep 2025" at bounding box center [185, 57] width 11 height 5
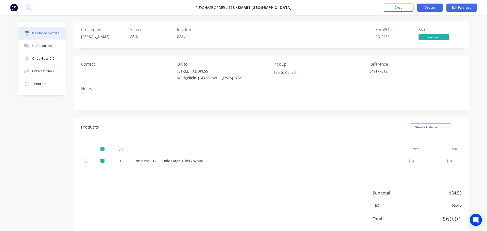
click at [429, 6] on button "Options" at bounding box center [429, 8] width 25 height 8
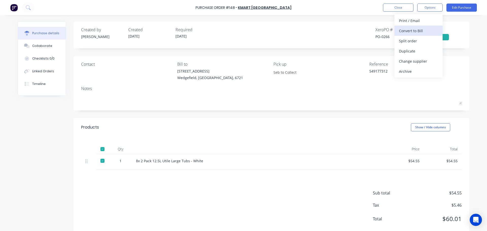
click at [416, 34] on div "Convert to Bill" at bounding box center [418, 30] width 39 height 7
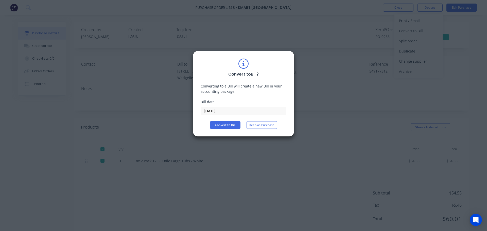
click at [225, 109] on input "23/09/25" at bounding box center [243, 111] width 85 height 8
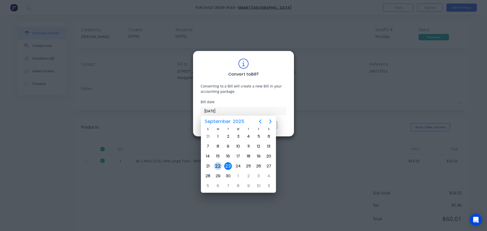
click at [217, 168] on div "22" at bounding box center [218, 166] width 8 height 8
type input "22/09/25"
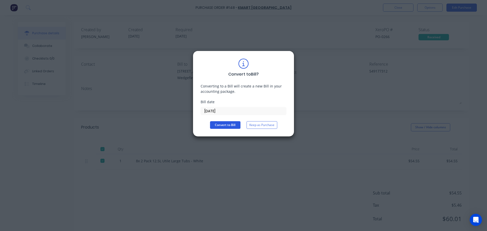
click at [223, 125] on button "Convert to Bill" at bounding box center [225, 125] width 30 height 8
